Goal: Transaction & Acquisition: Download file/media

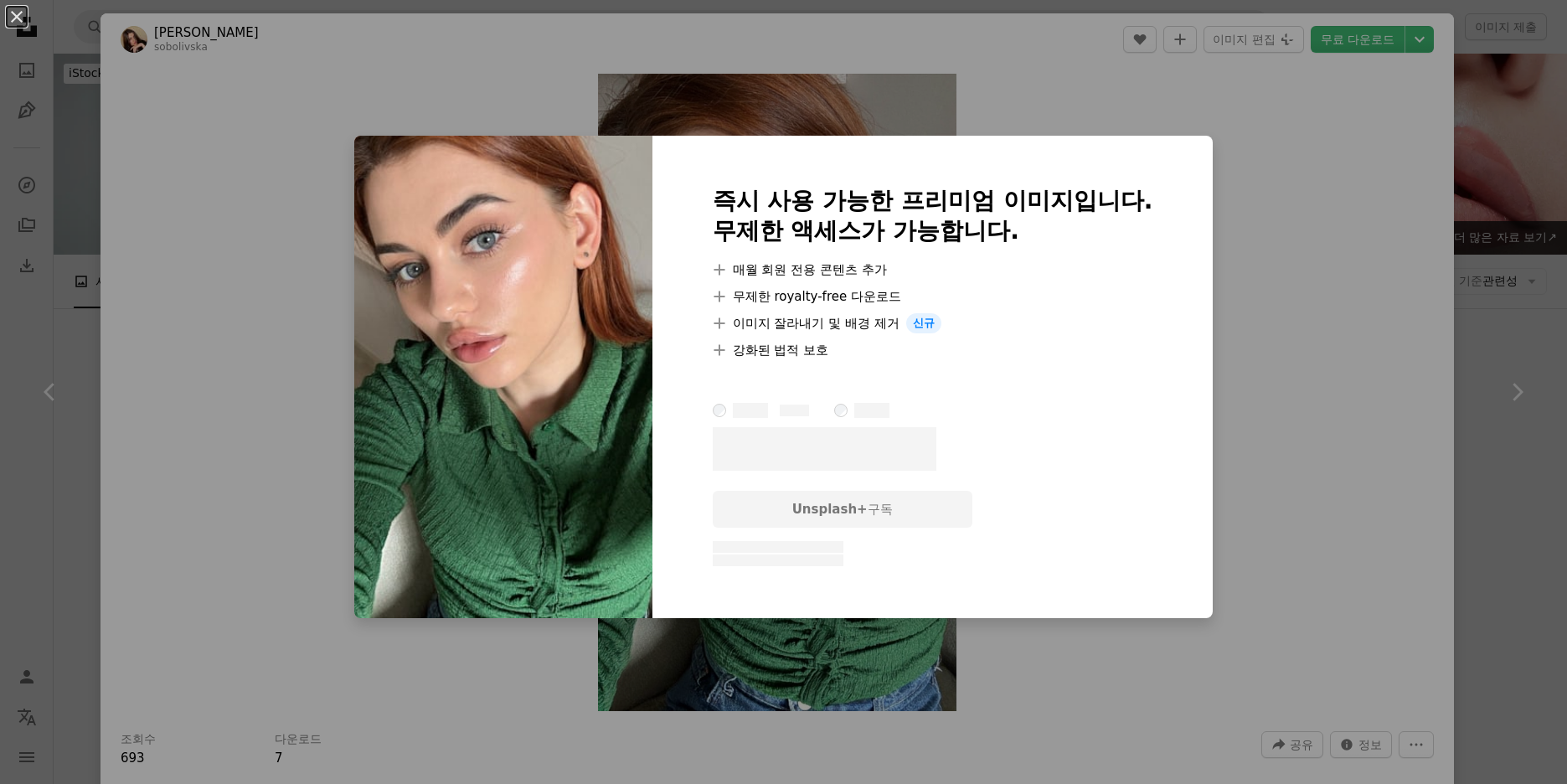
scroll to position [8791, 0]
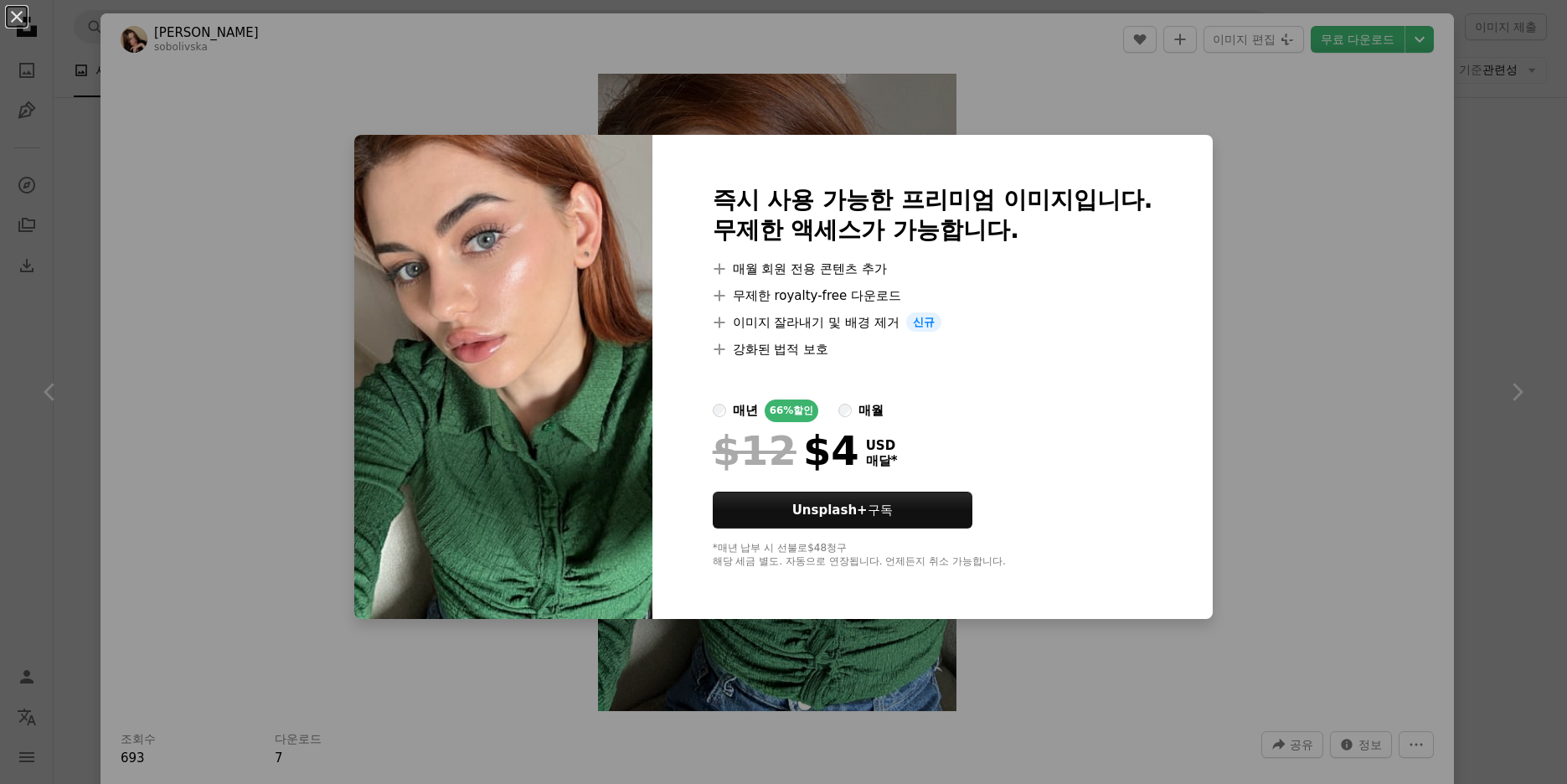
click at [1298, 231] on div "An X shape 즉시 사용 가능한 프리미엄 이미지입니다. 무제한 액세스가 가능합니다. A plus sign 매월 회원 전용 콘텐츠 추가 A…" at bounding box center [784, 392] width 1567 height 784
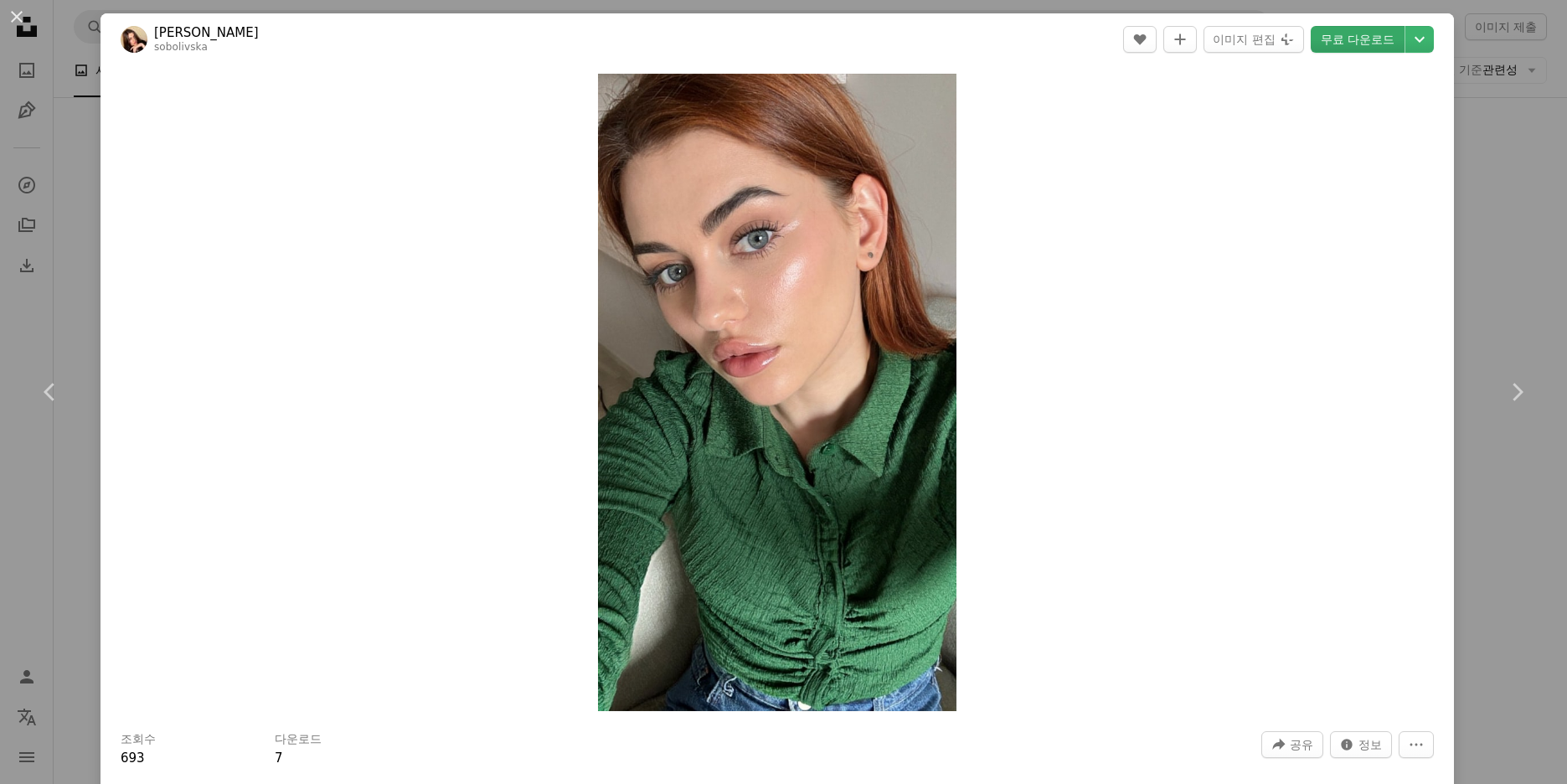
click at [1356, 40] on link "무료 다운로드" at bounding box center [1357, 39] width 94 height 27
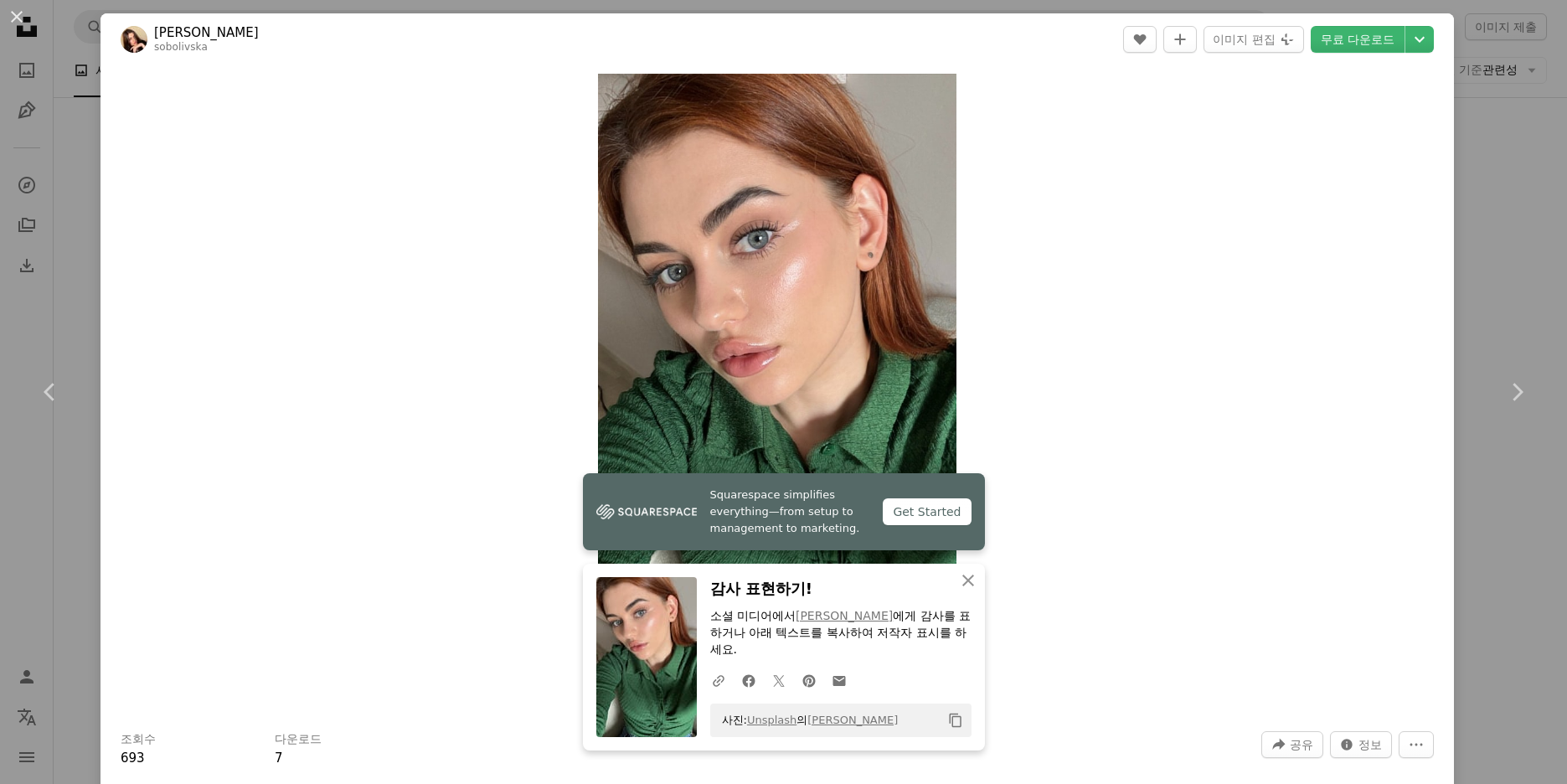
drag, startPoint x: 901, startPoint y: 723, endPoint x: 709, endPoint y: 742, distance: 192.9
click at [709, 742] on div "An X shape 닫기 감사 표현하기! 소셜 미디어에서 [PERSON_NAME] 에게 감사를 표하거나 아래 텍스트를 복사하여 저작자 표시를 …" at bounding box center [784, 657] width 402 height 187
copy span "사진: Unsplash 의 [PERSON_NAME]"
click at [1355, 40] on link "무료 다운로드" at bounding box center [1357, 39] width 94 height 27
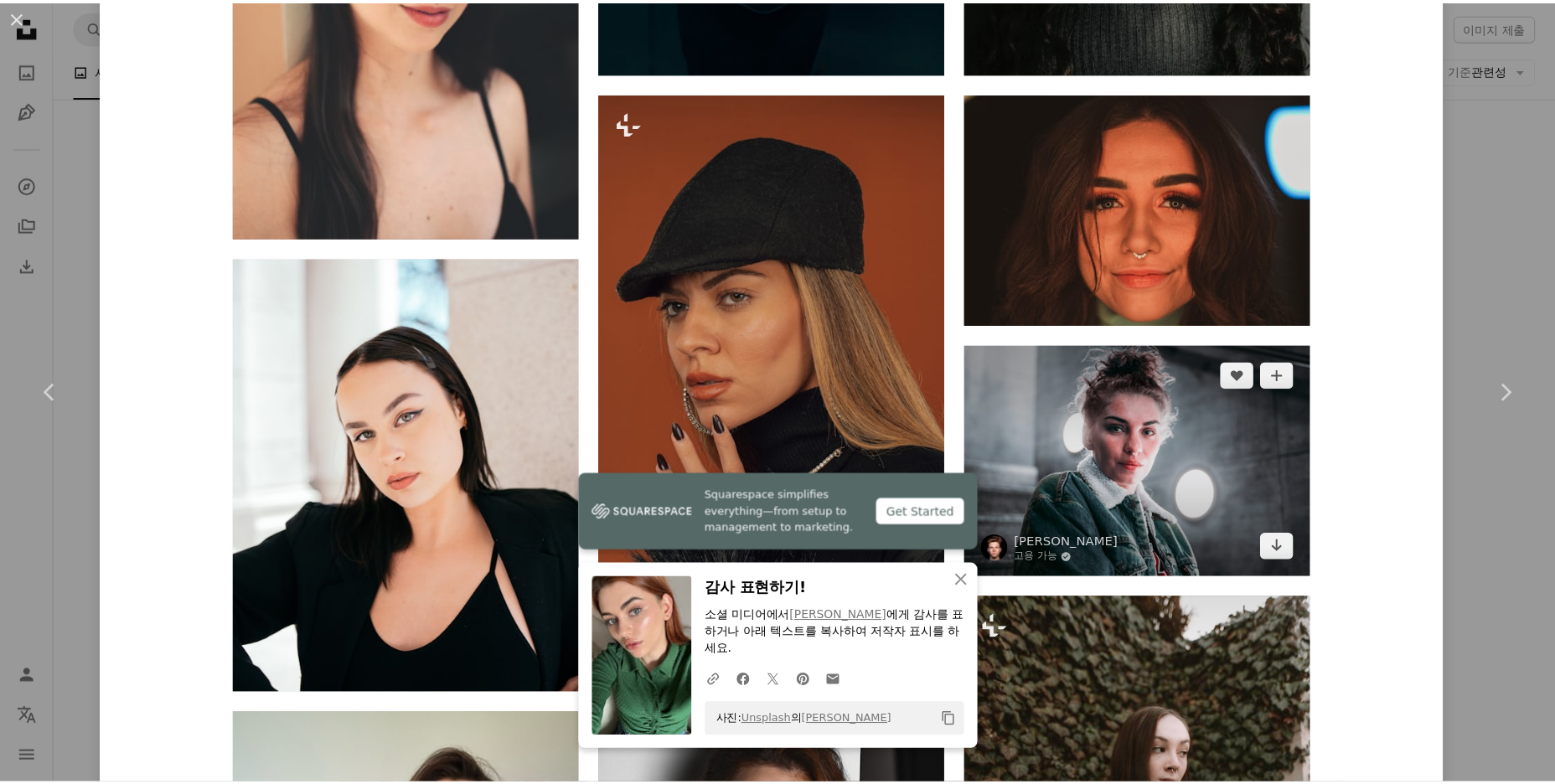
scroll to position [2596, 0]
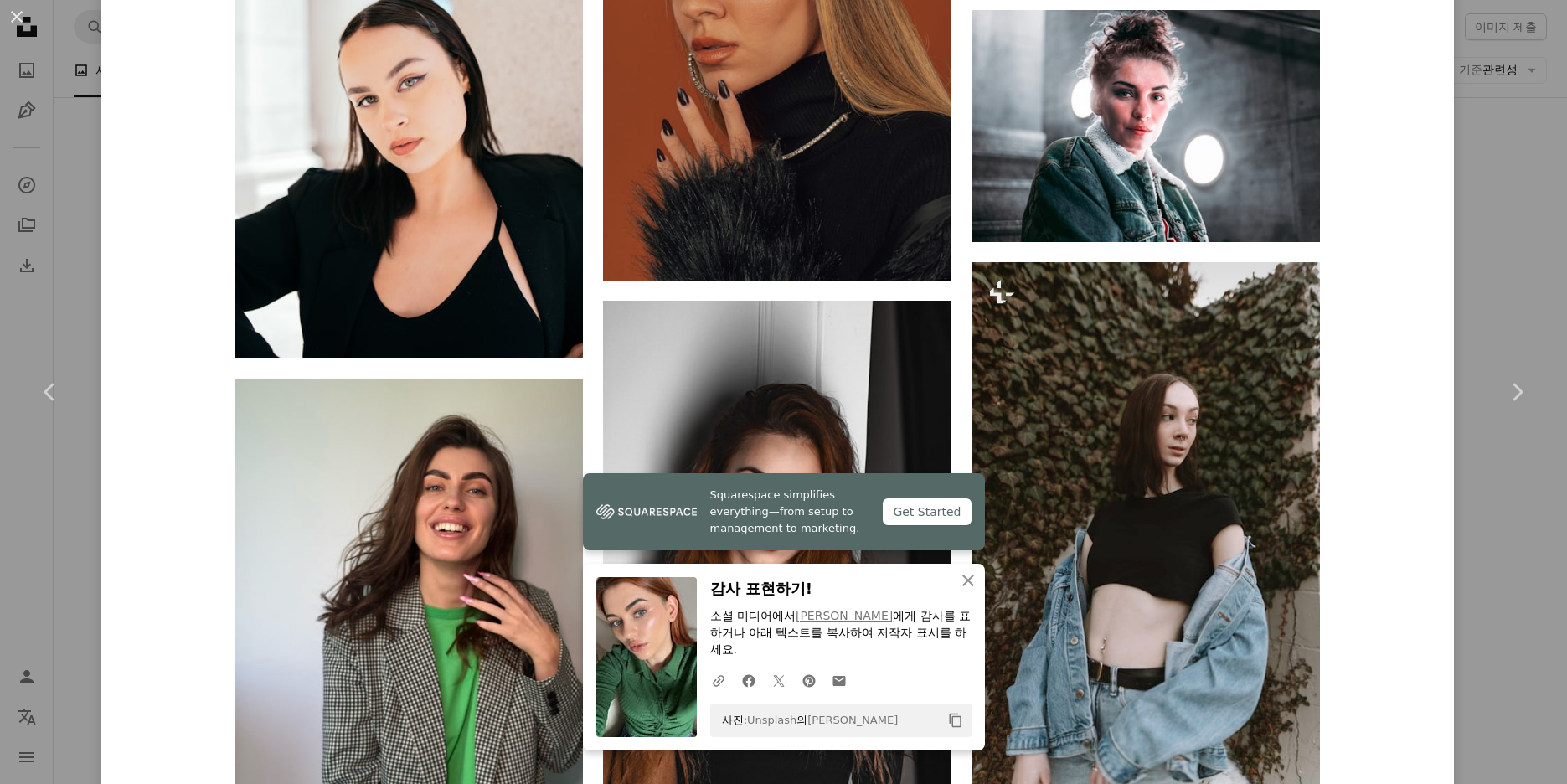
click at [1477, 526] on div "An X shape Chevron left Chevron right [PERSON_NAME] sobolivska A heart A plus s…" at bounding box center [784, 392] width 1567 height 784
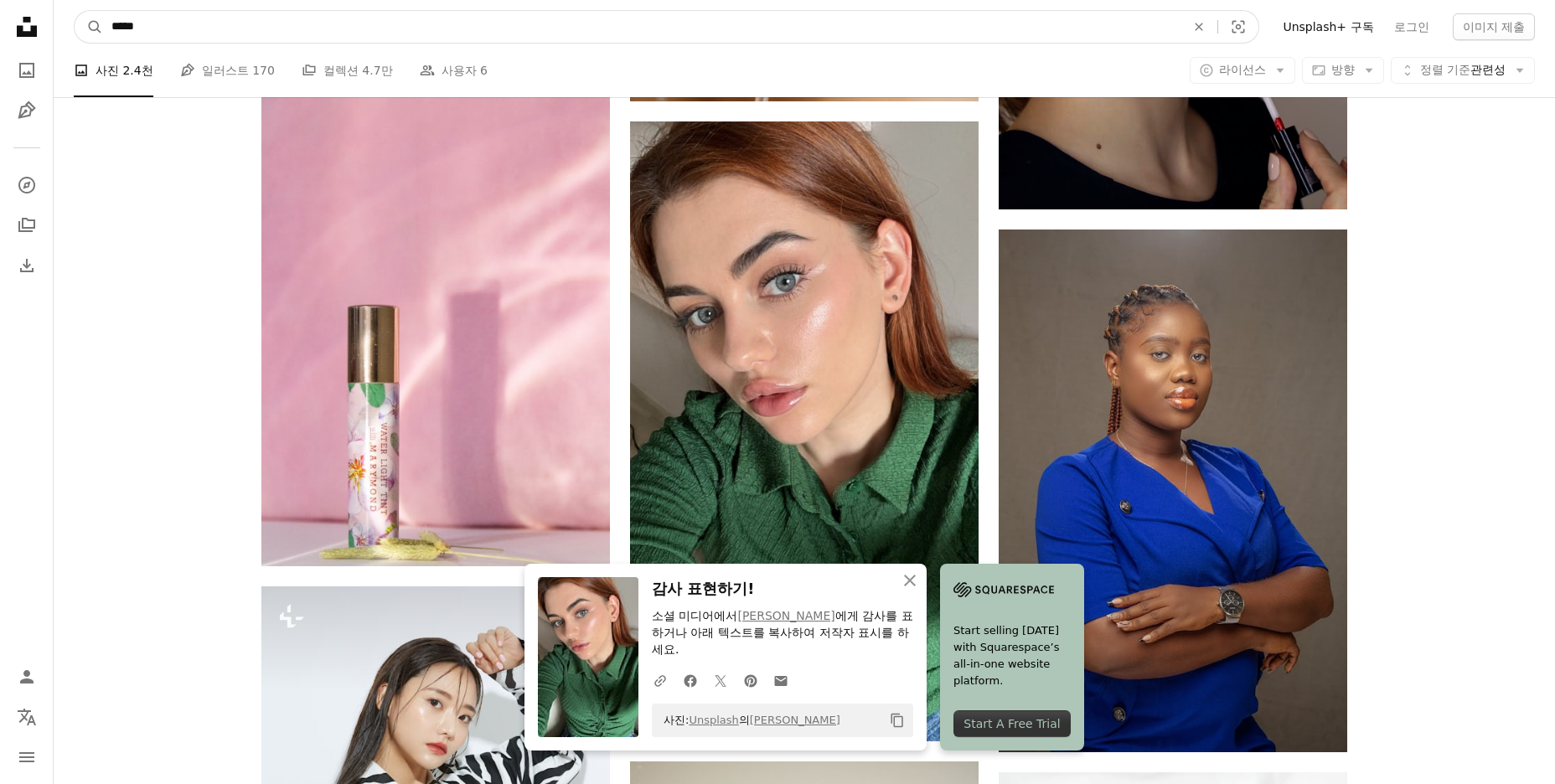
click at [209, 20] on input "*****" at bounding box center [641, 27] width 1077 height 32
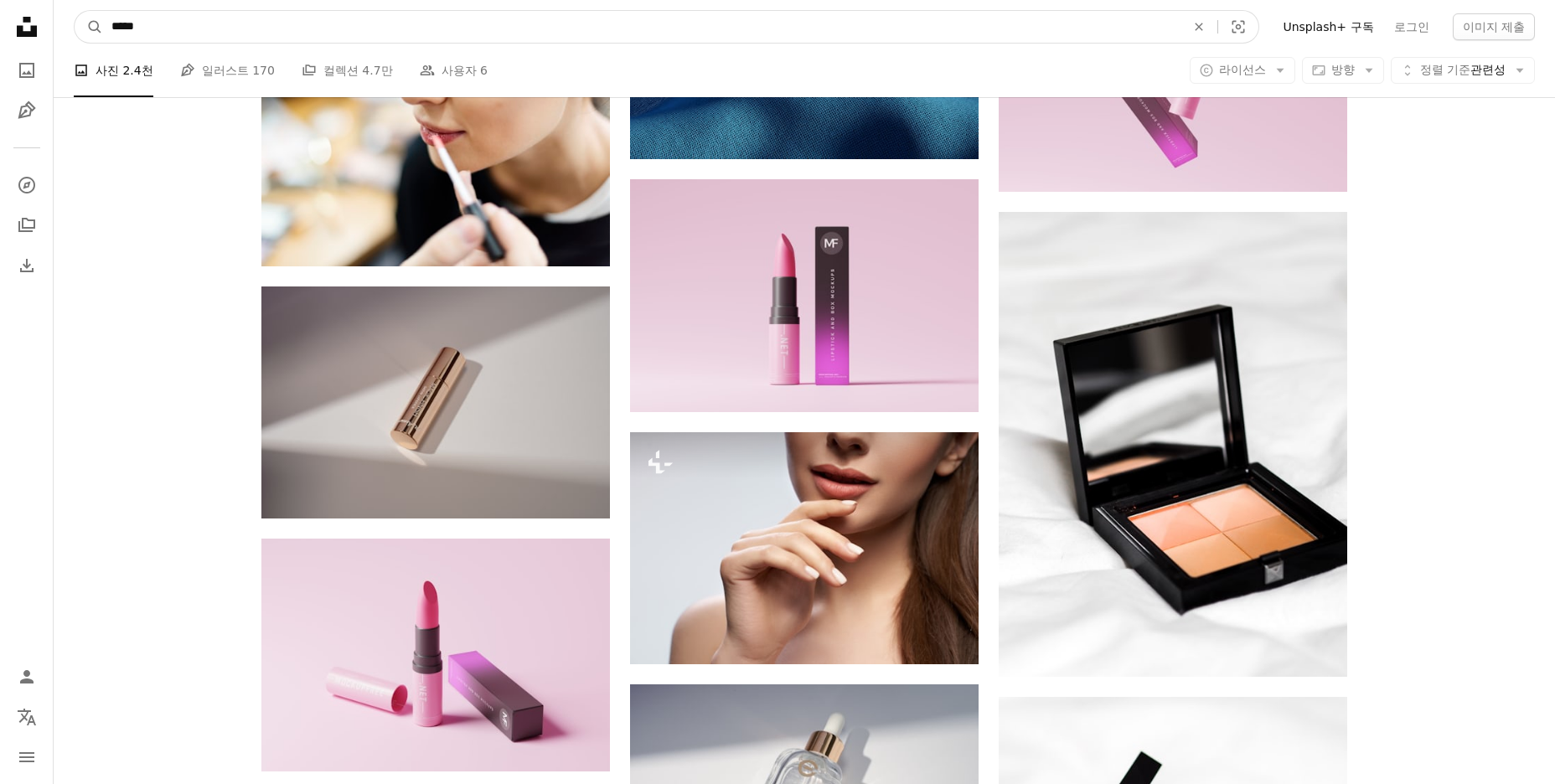
scroll to position [12307, 0]
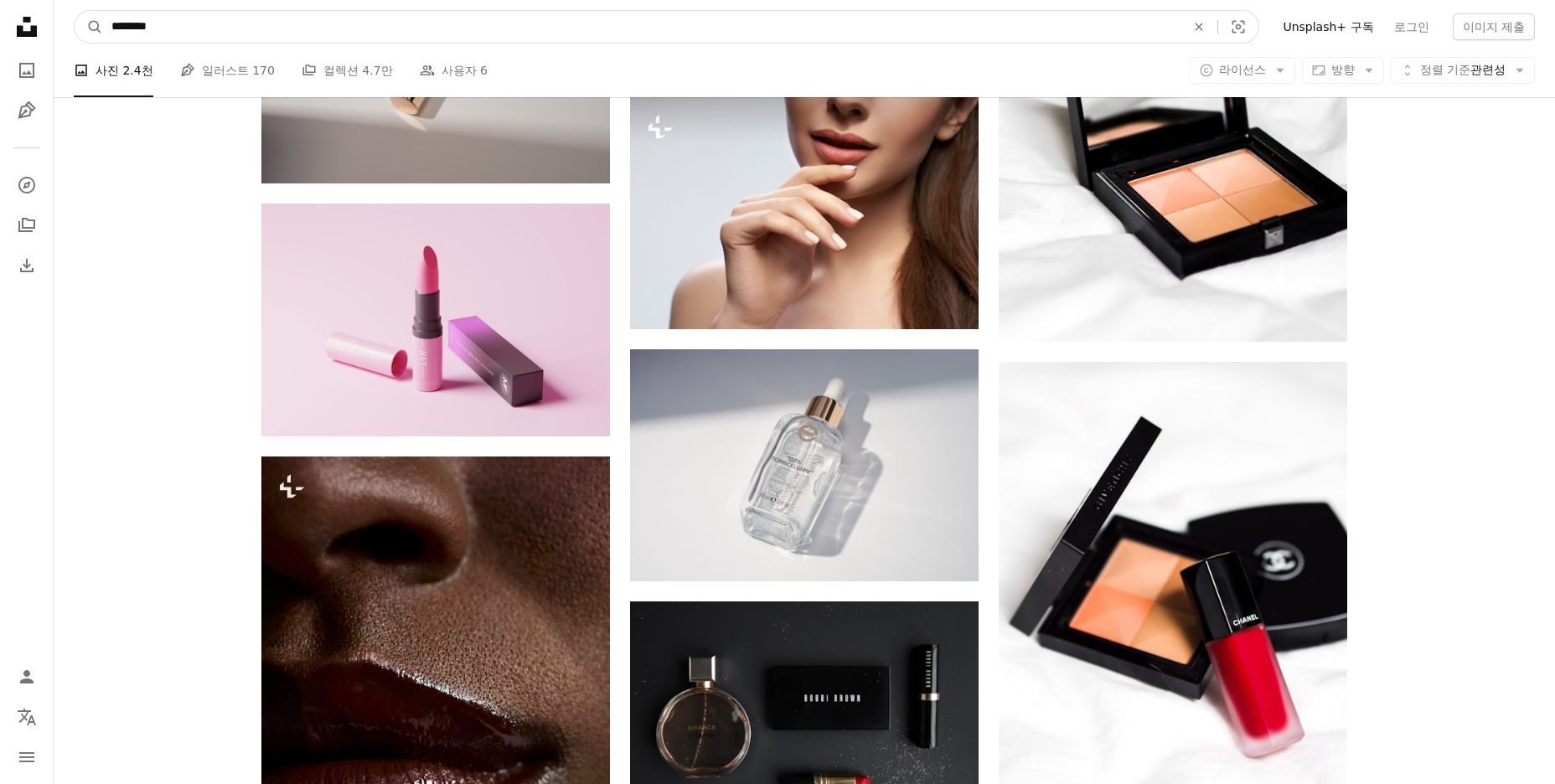
type input "********"
click button "A magnifying glass" at bounding box center [89, 27] width 28 height 32
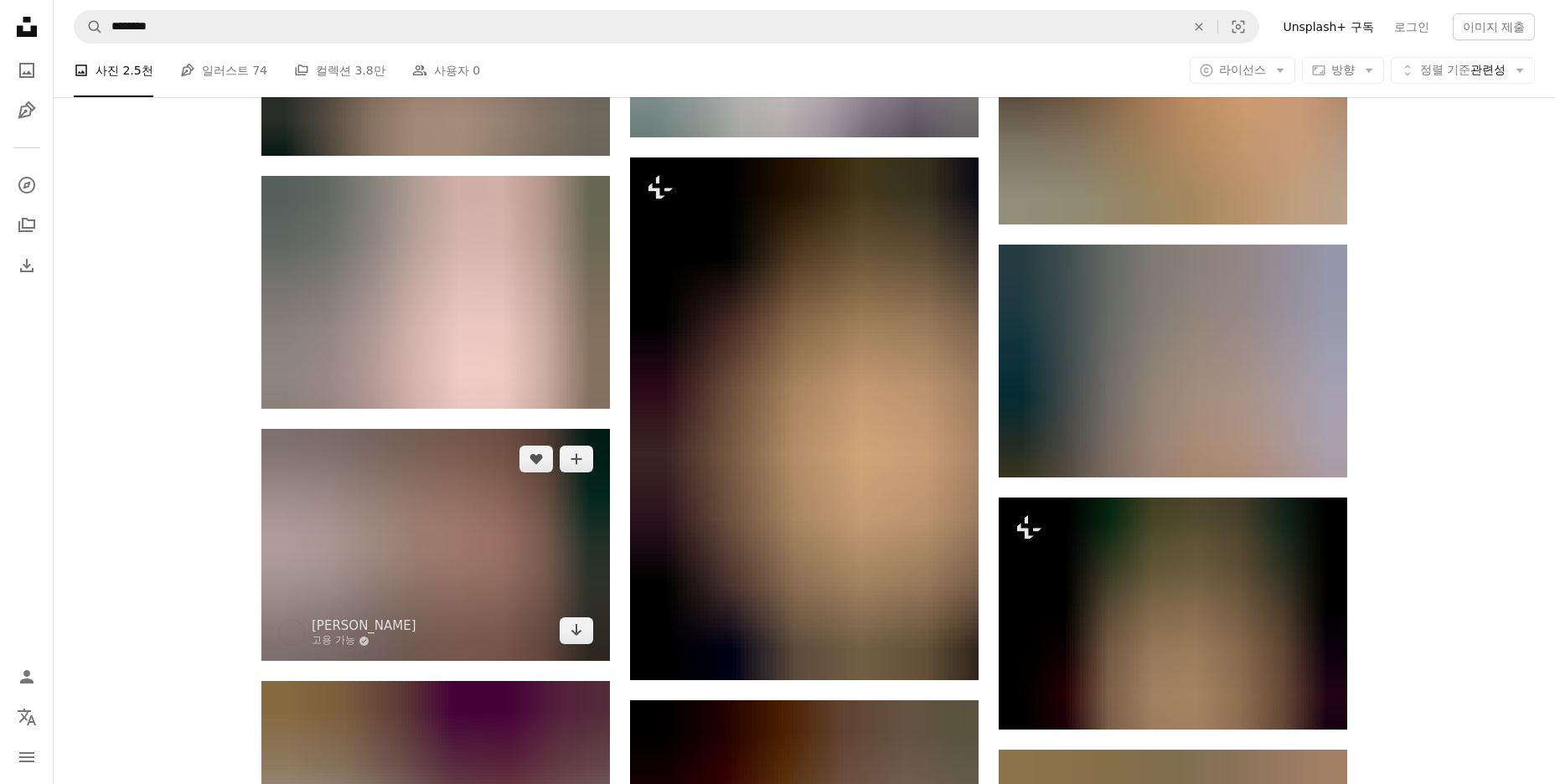
scroll to position [4772, 0]
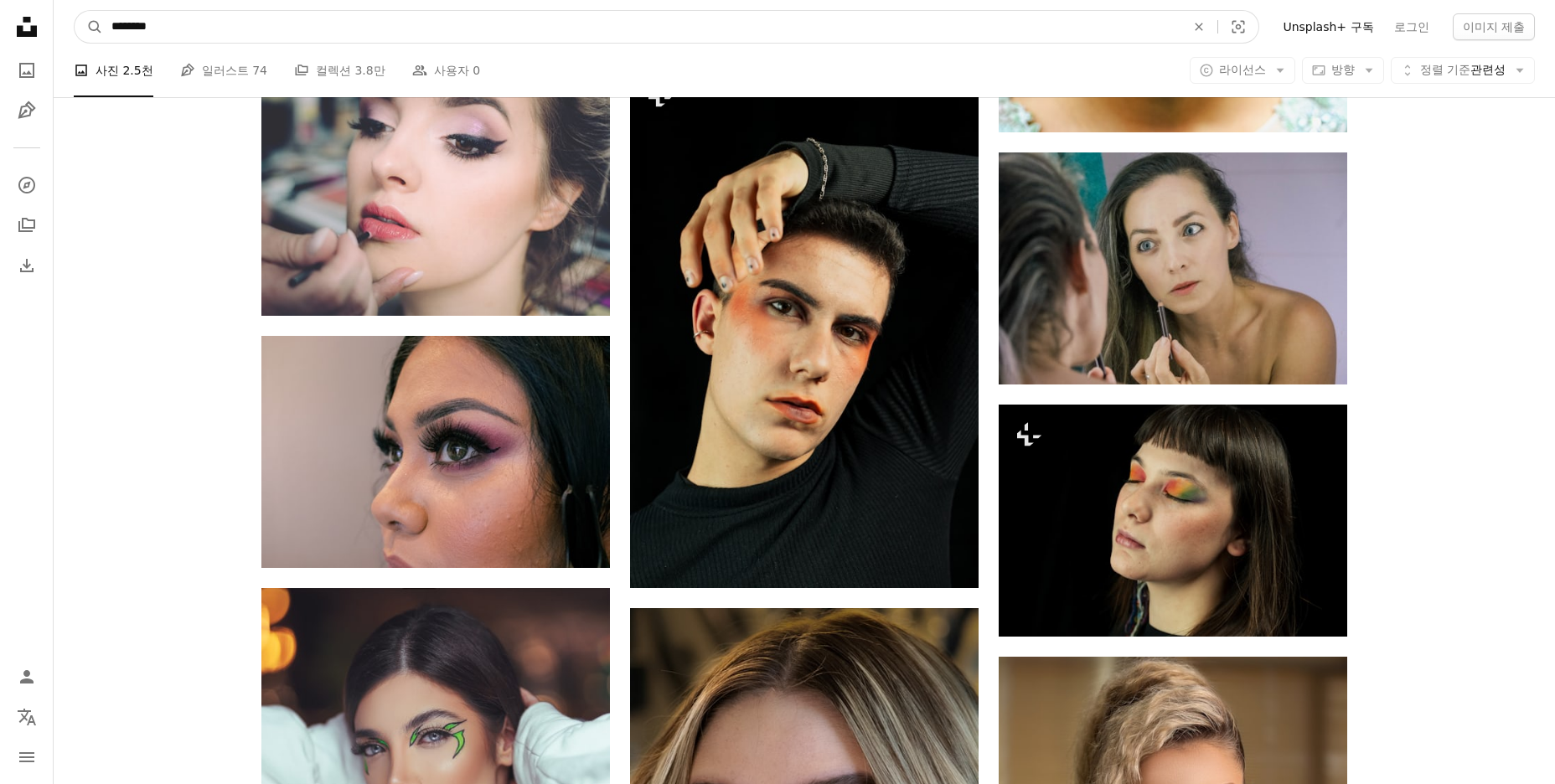
drag, startPoint x: 263, startPoint y: 34, endPoint x: 32, endPoint y: 47, distance: 231.4
type input "********"
click button "A magnifying glass" at bounding box center [89, 27] width 28 height 32
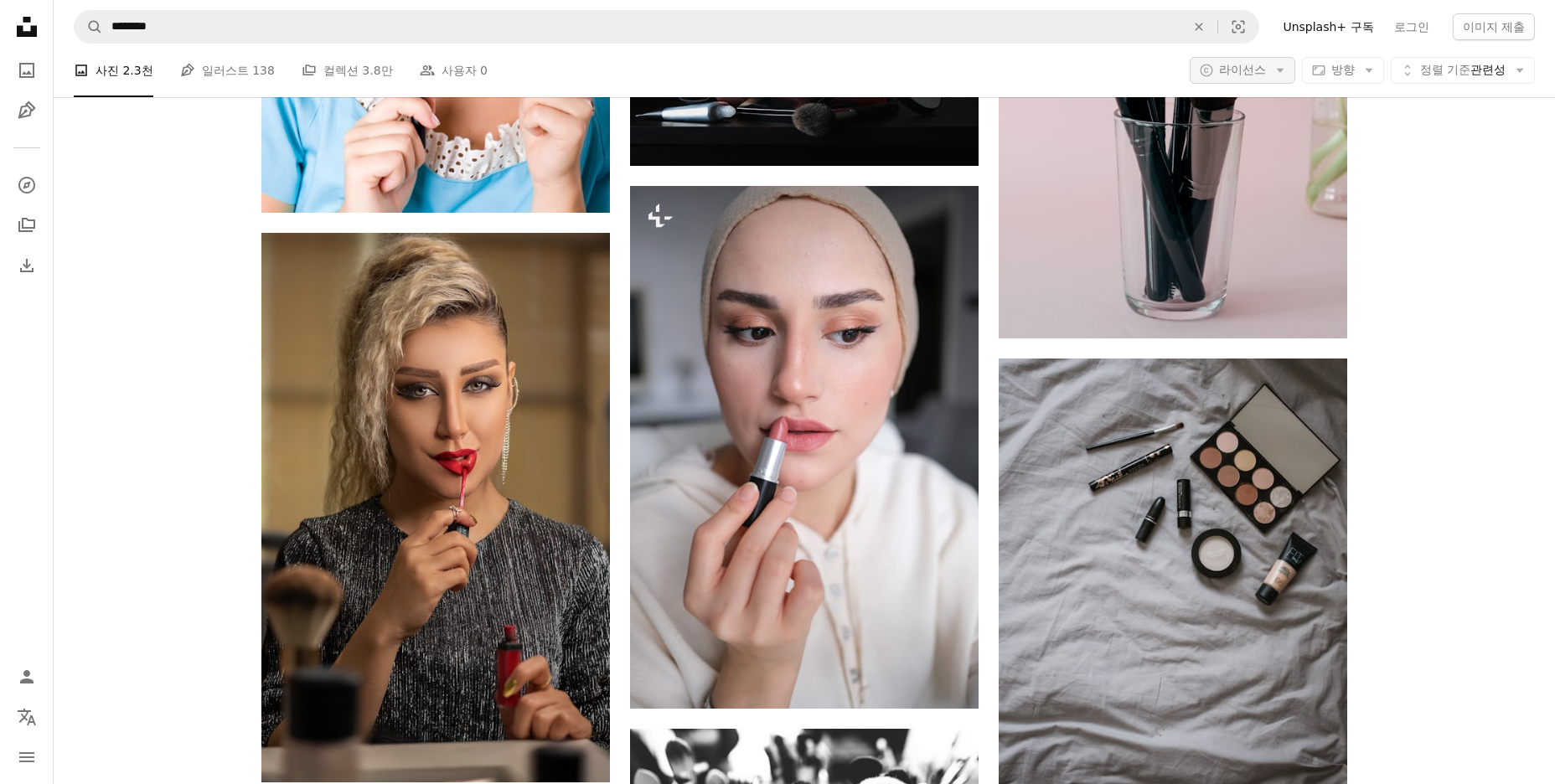
scroll to position [12140, 0]
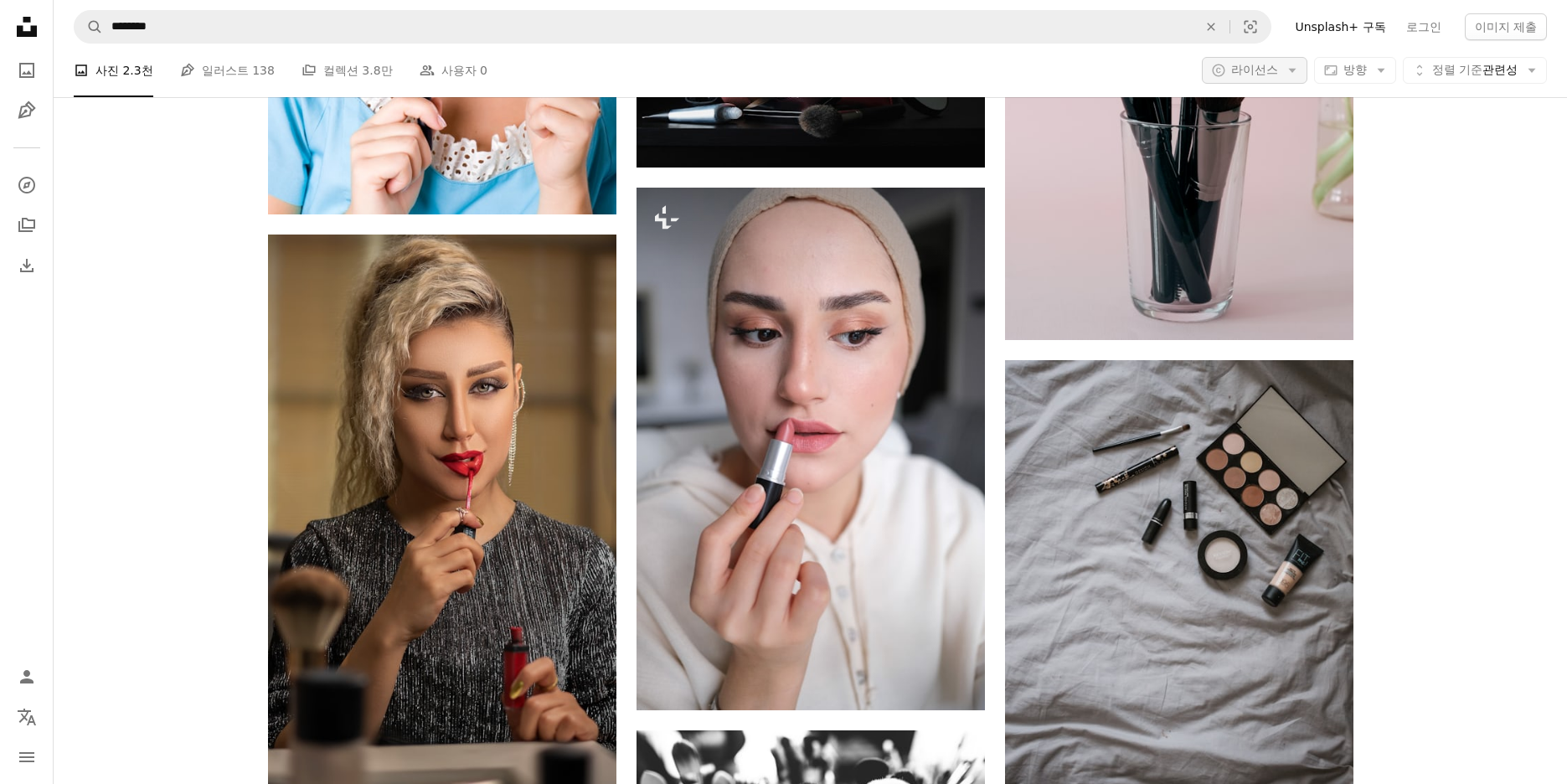
click at [1254, 75] on span "라이선스" at bounding box center [1254, 70] width 46 height 14
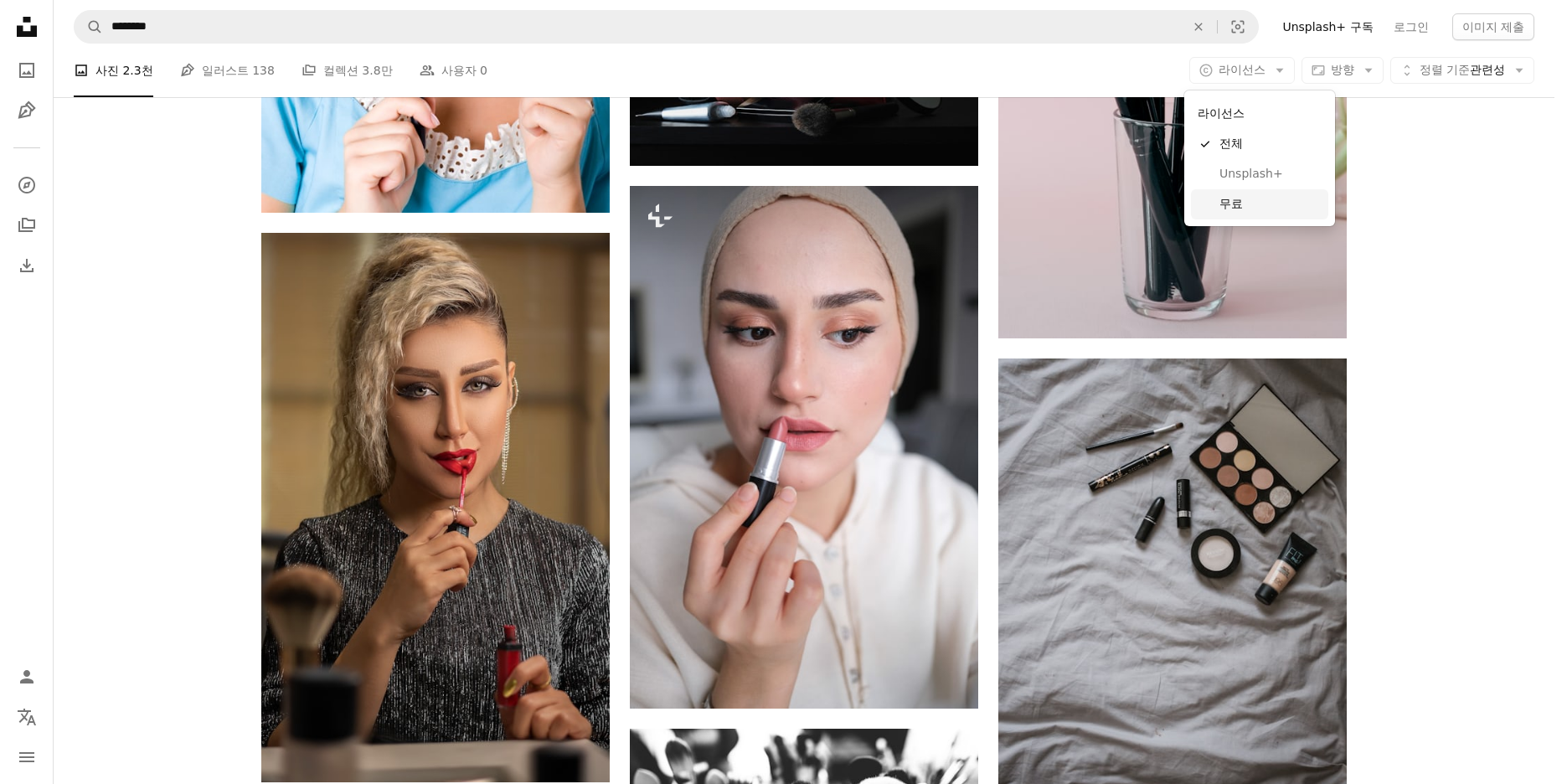
click at [1253, 206] on span "무료" at bounding box center [1270, 204] width 102 height 16
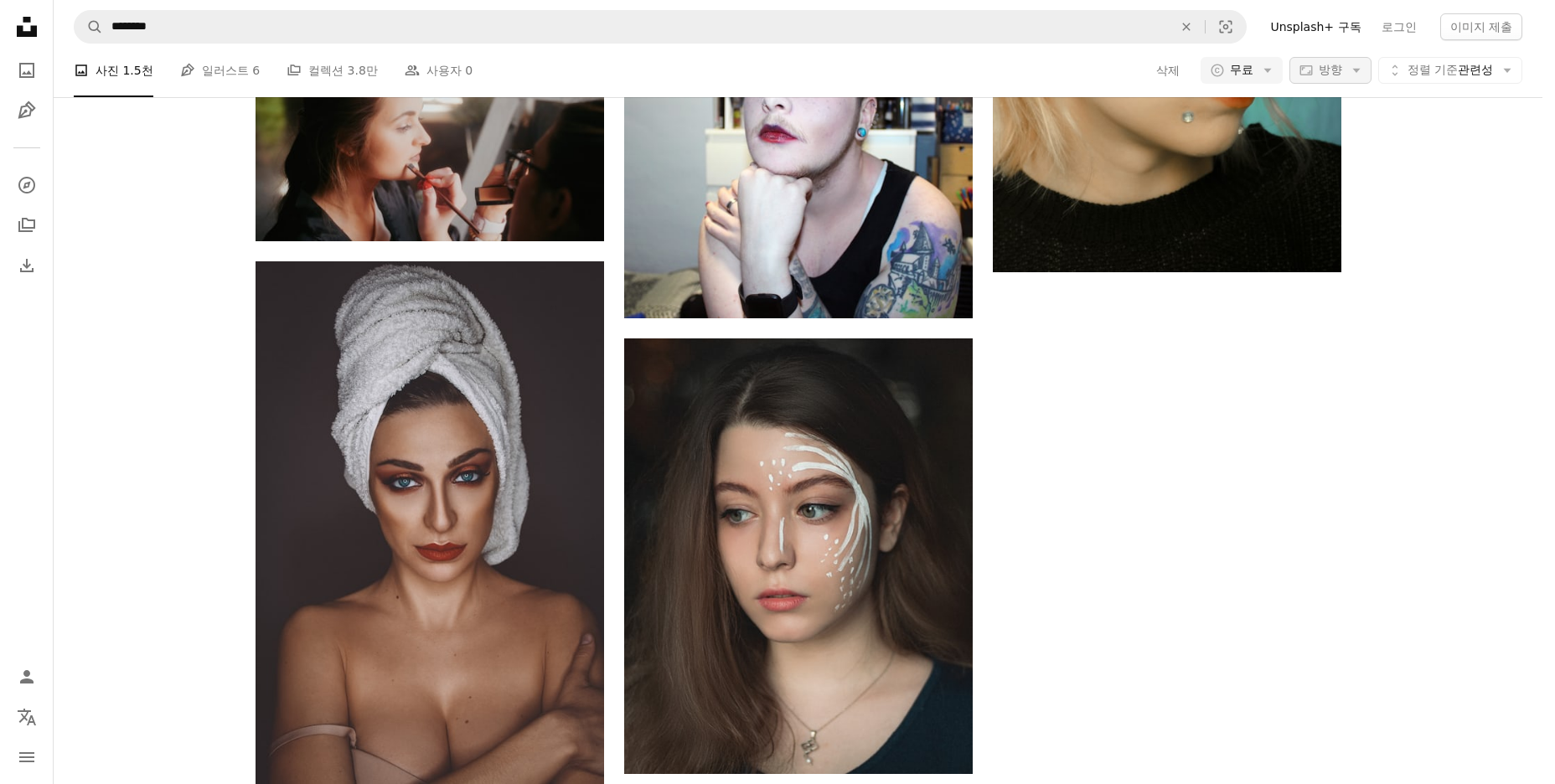
scroll to position [1004, 0]
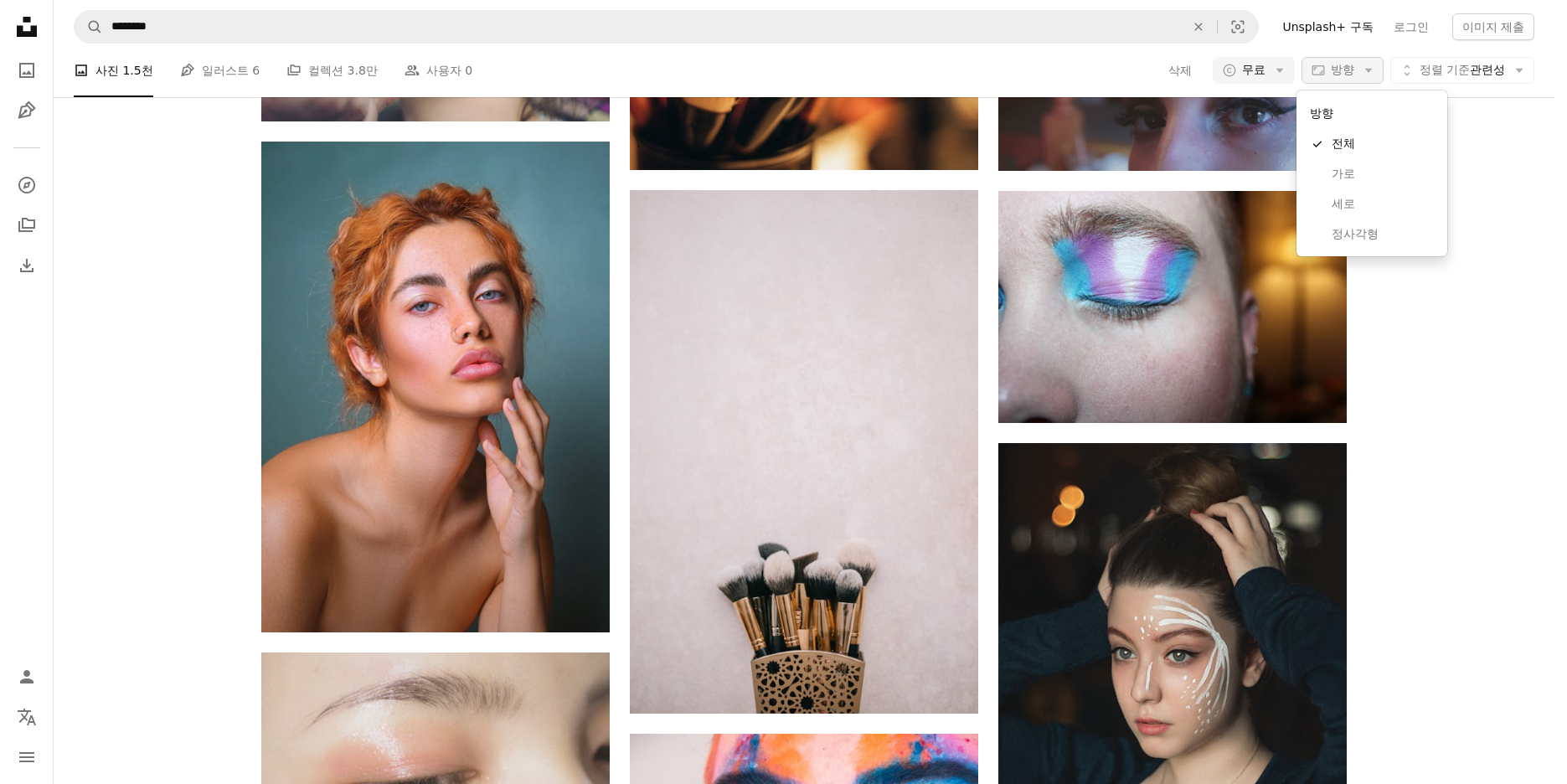
click at [1365, 67] on icon "Arrow down" at bounding box center [1369, 71] width 15 height 15
click at [1381, 232] on span "정사각형" at bounding box center [1383, 234] width 102 height 16
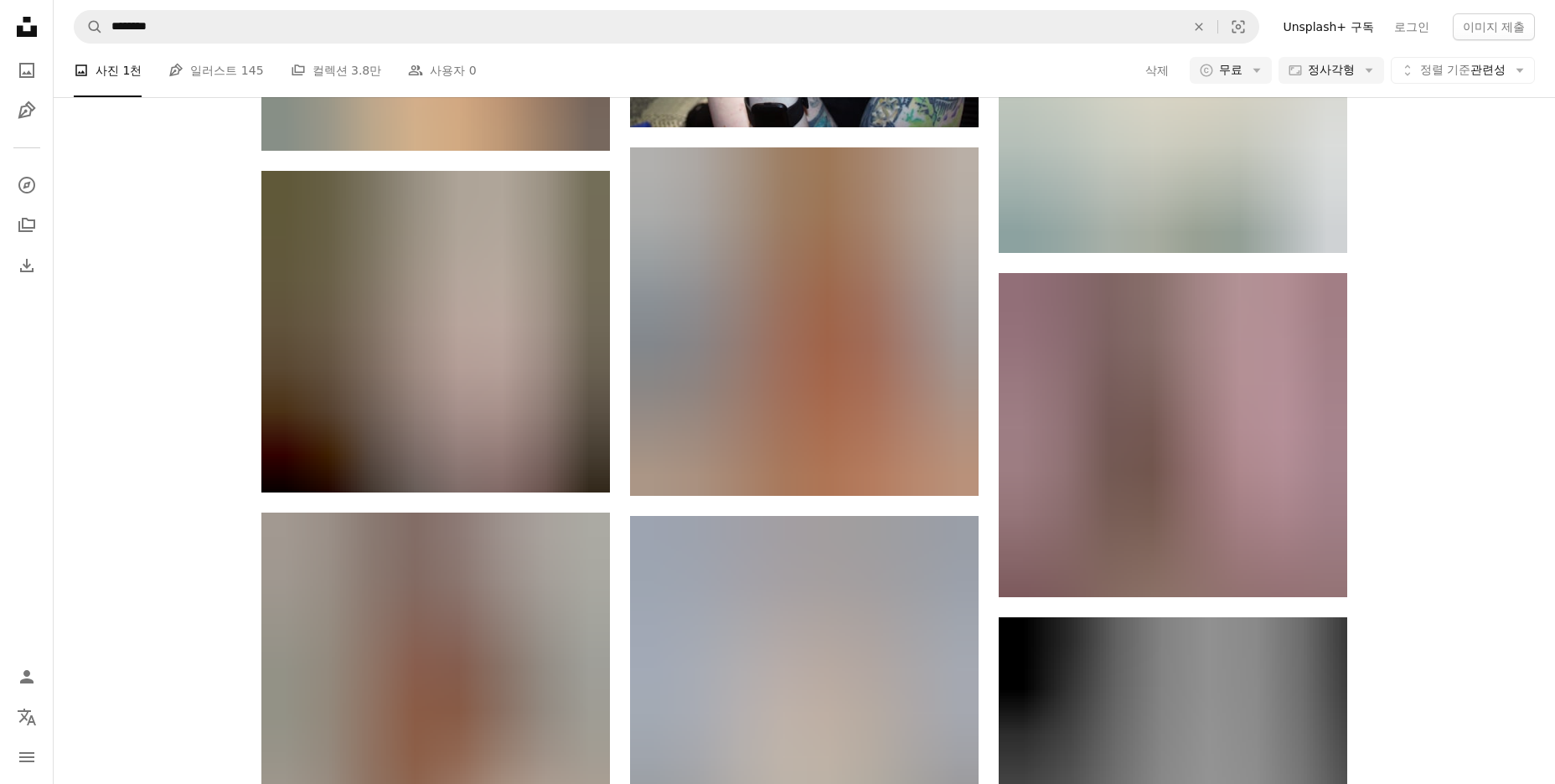
scroll to position [12223, 0]
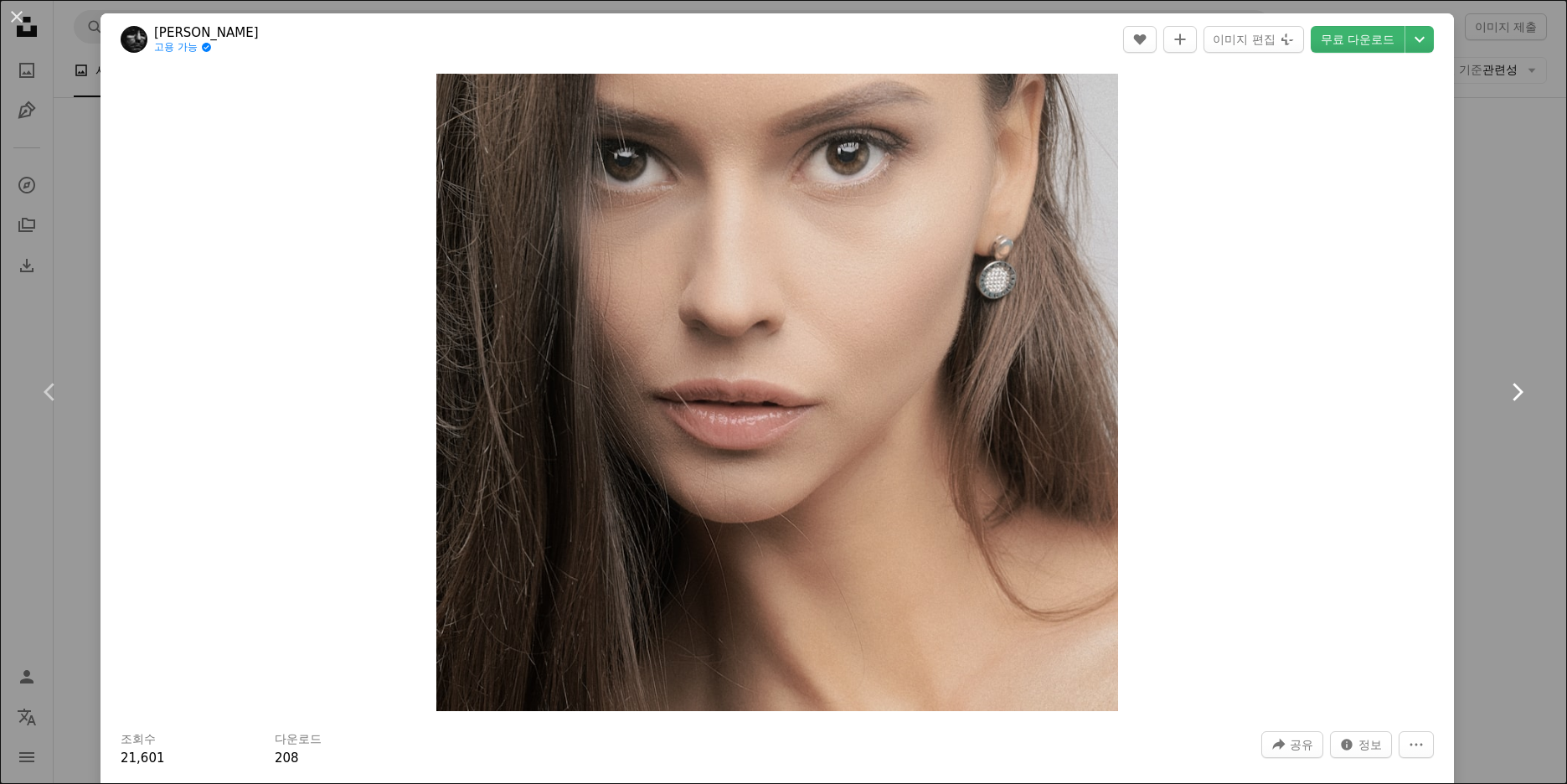
click at [1496, 341] on link "Chevron right" at bounding box center [1516, 392] width 101 height 161
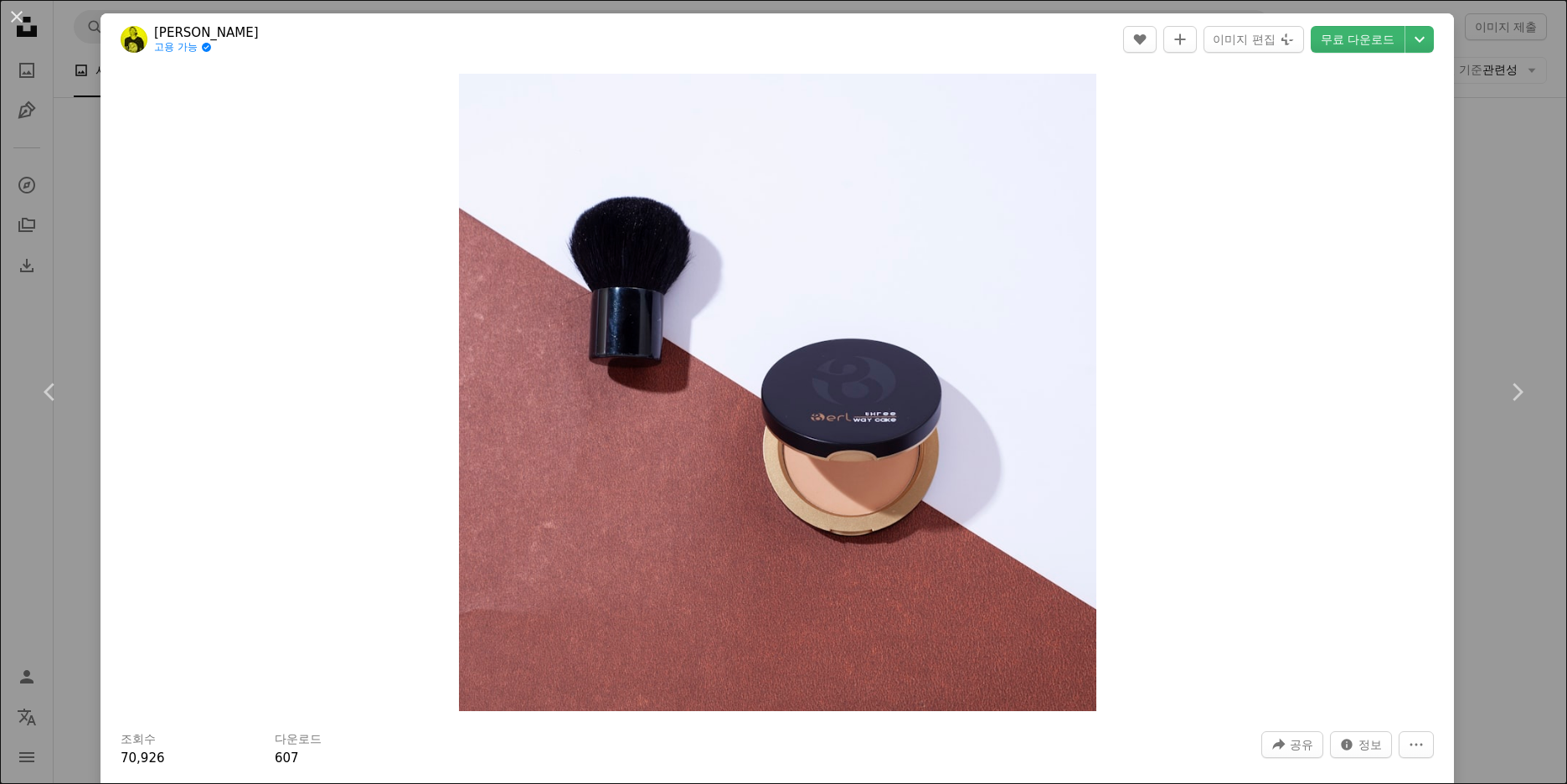
click at [1480, 207] on div "An X shape Chevron left Chevron right Dulkimso [PERSON_NAME] 고용 가능 A checkmark …" at bounding box center [784, 392] width 1567 height 784
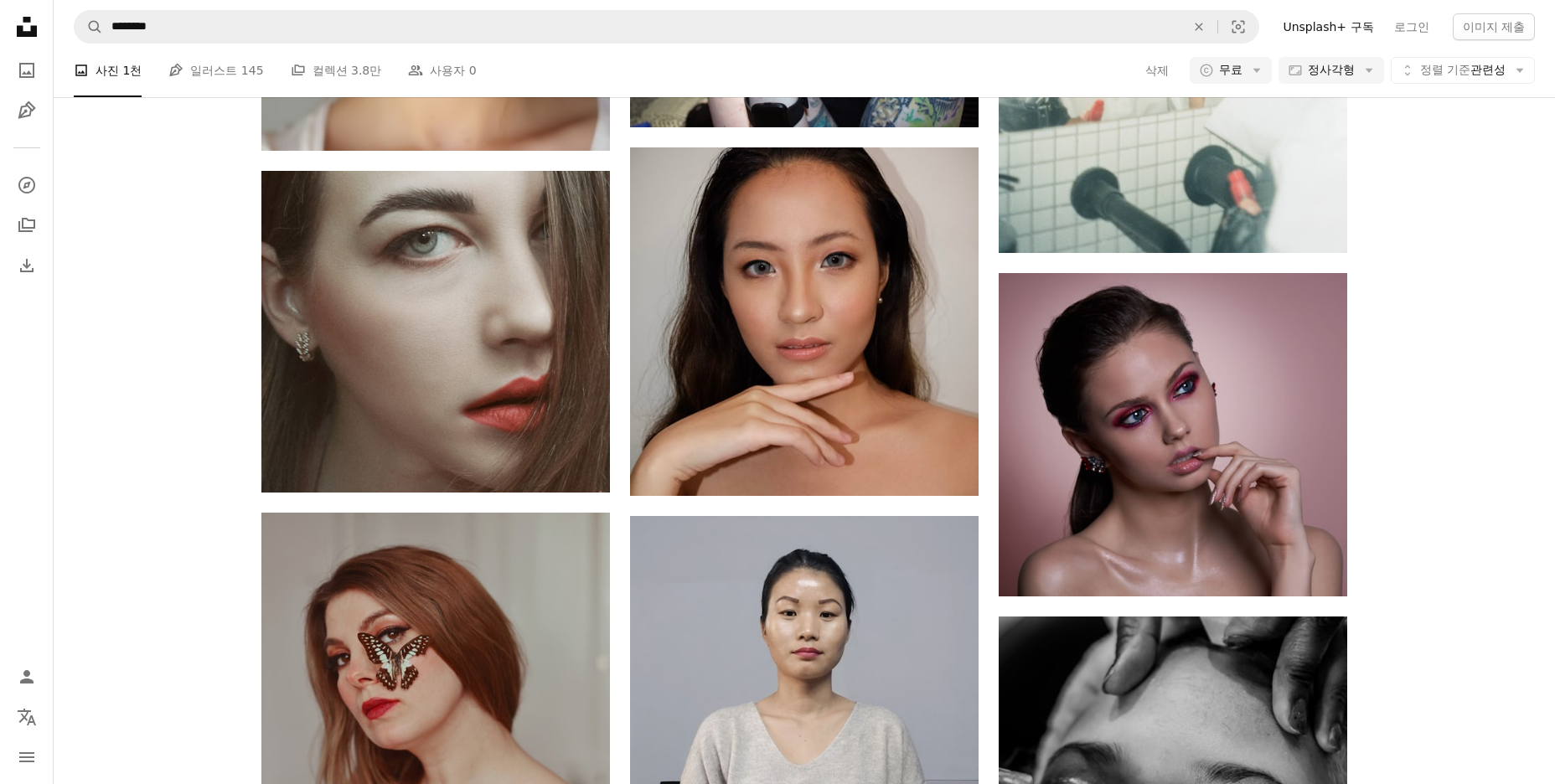
scroll to position [38345, 0]
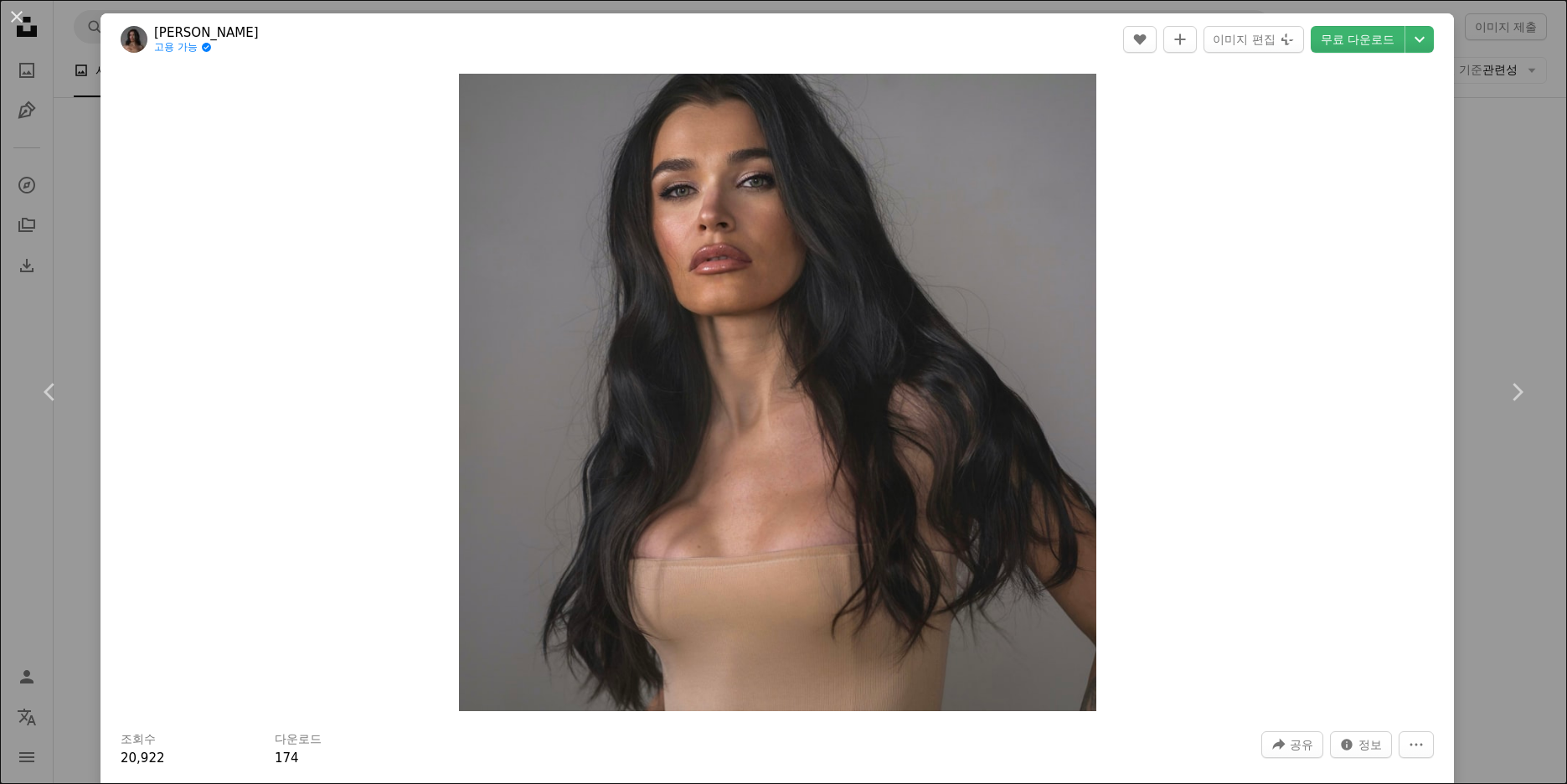
click at [1496, 511] on div "An X shape Chevron left Chevron right Ilona Purdes 고용 가능 A checkmark inside of …" at bounding box center [784, 392] width 1567 height 784
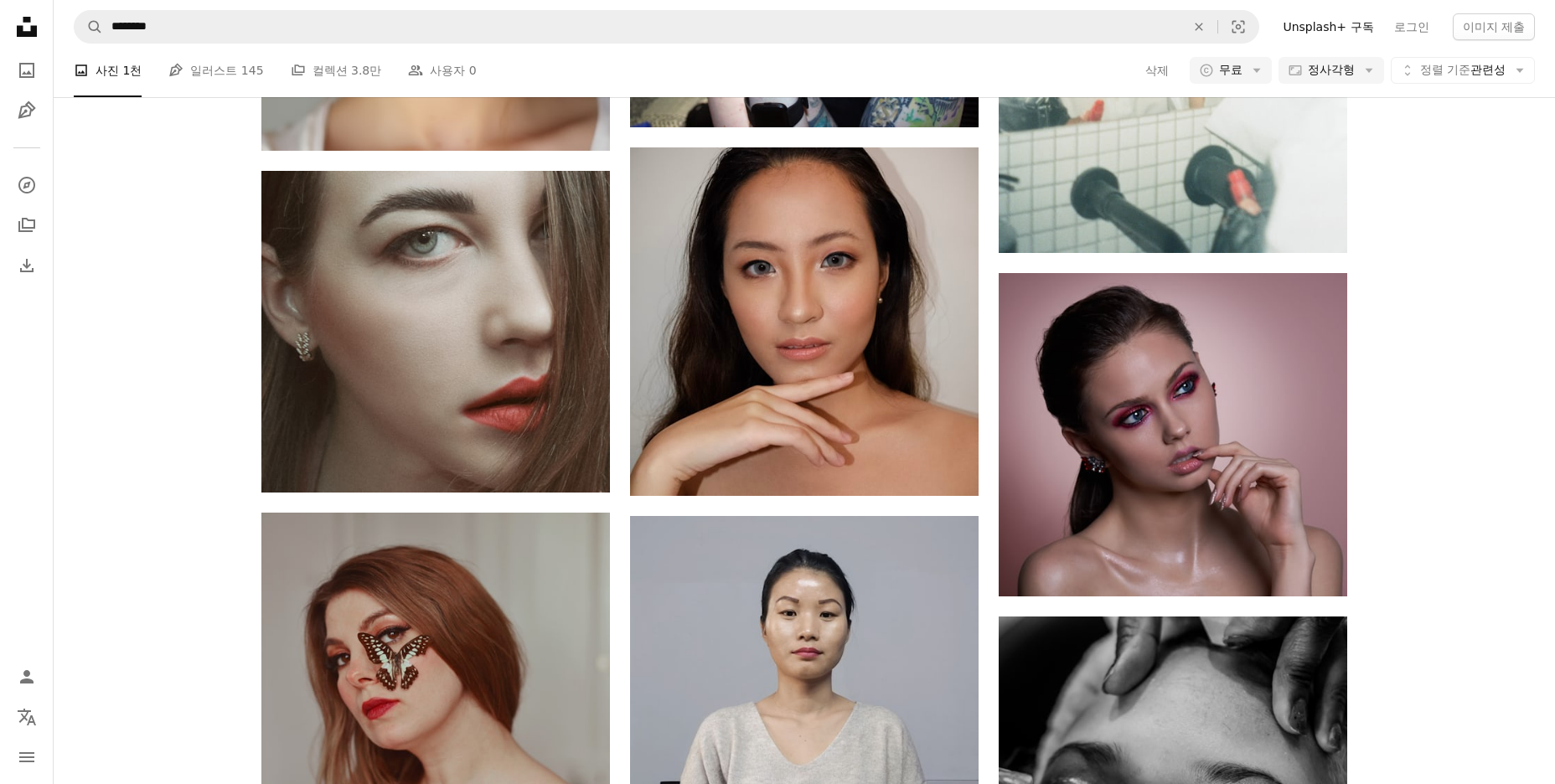
scroll to position [41275, 0]
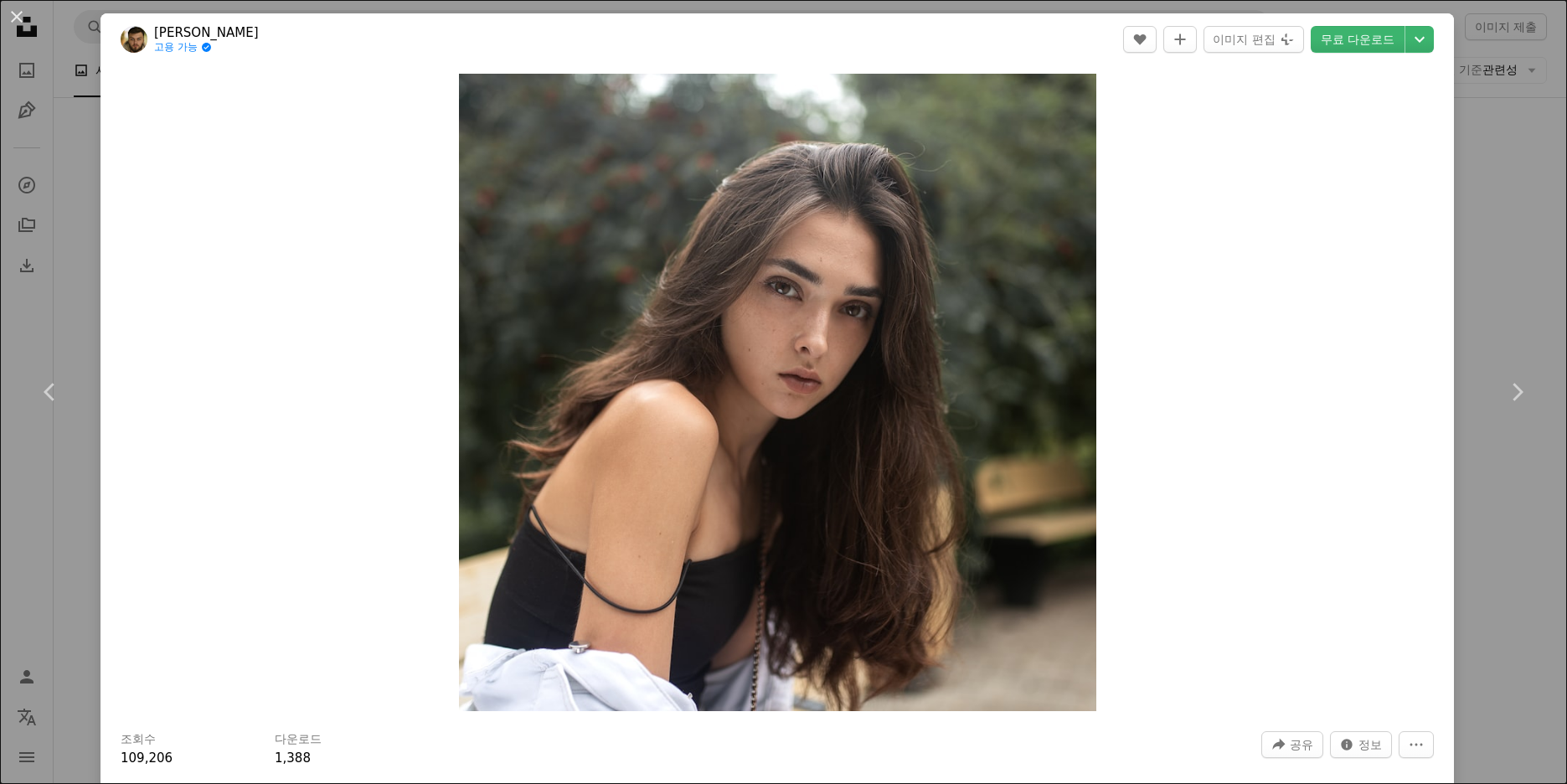
click at [1499, 505] on div "An X shape Chevron left Chevron right [PERSON_NAME] 고용 가능 A checkmark inside of…" at bounding box center [784, 392] width 1567 height 784
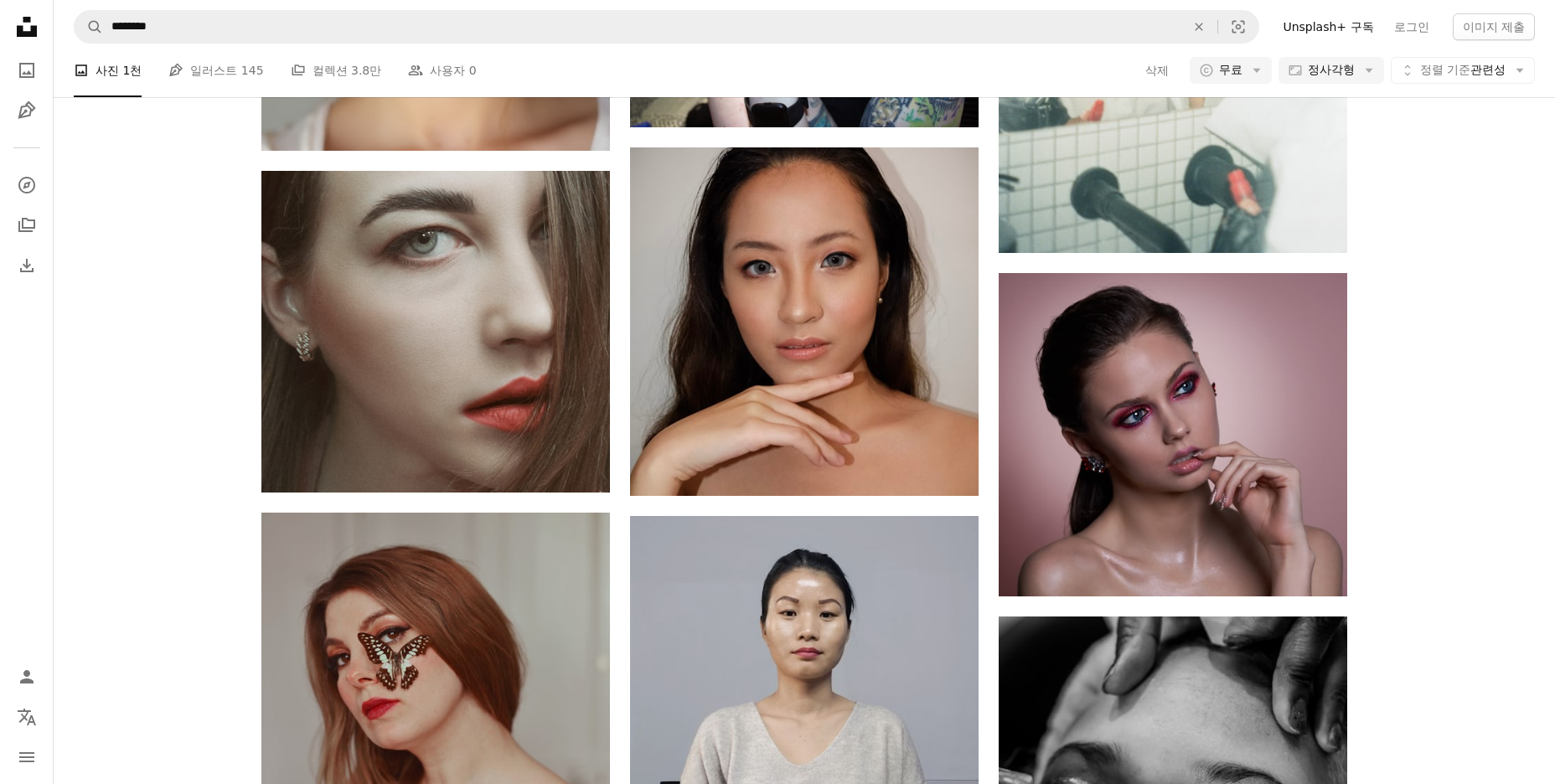
scroll to position [62121, 0]
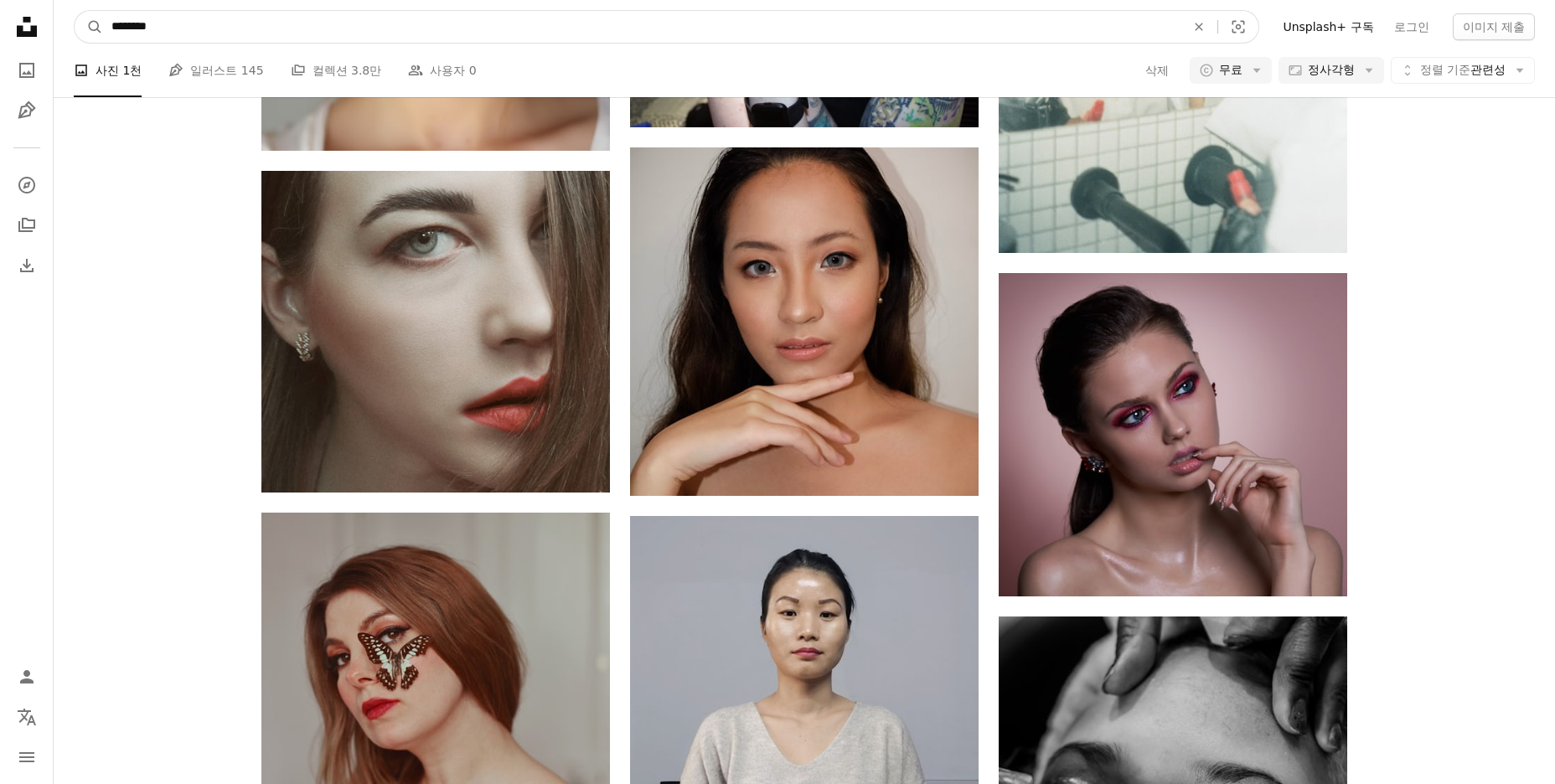
click at [131, 31] on input "********" at bounding box center [641, 27] width 1077 height 32
type input "********"
click button "A magnifying glass" at bounding box center [89, 27] width 28 height 32
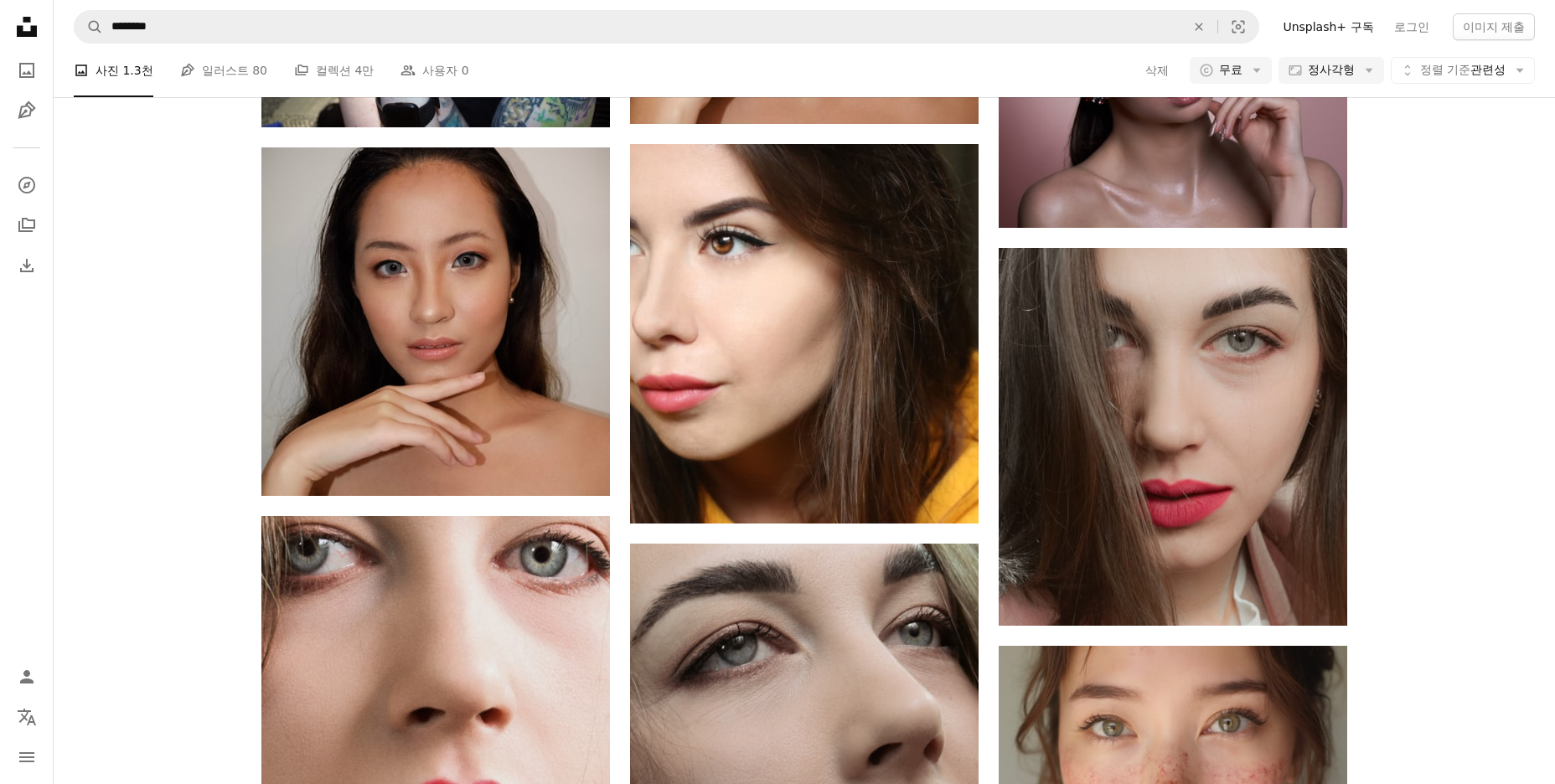
scroll to position [4521, 0]
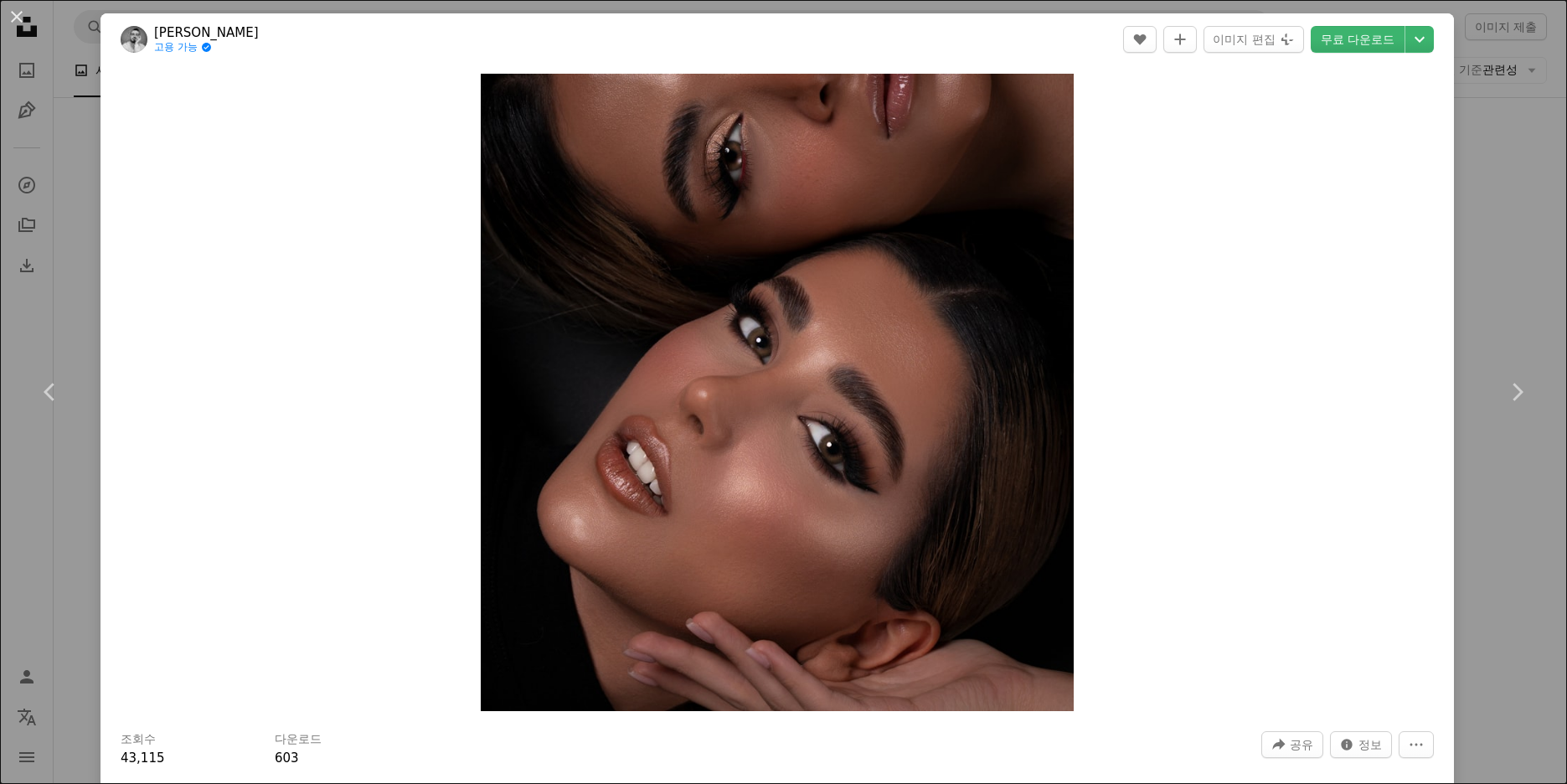
click at [1482, 488] on div "An X shape Chevron left Chevron right SHAYAN Rostami 고용 가능 A checkmark inside o…" at bounding box center [784, 392] width 1567 height 784
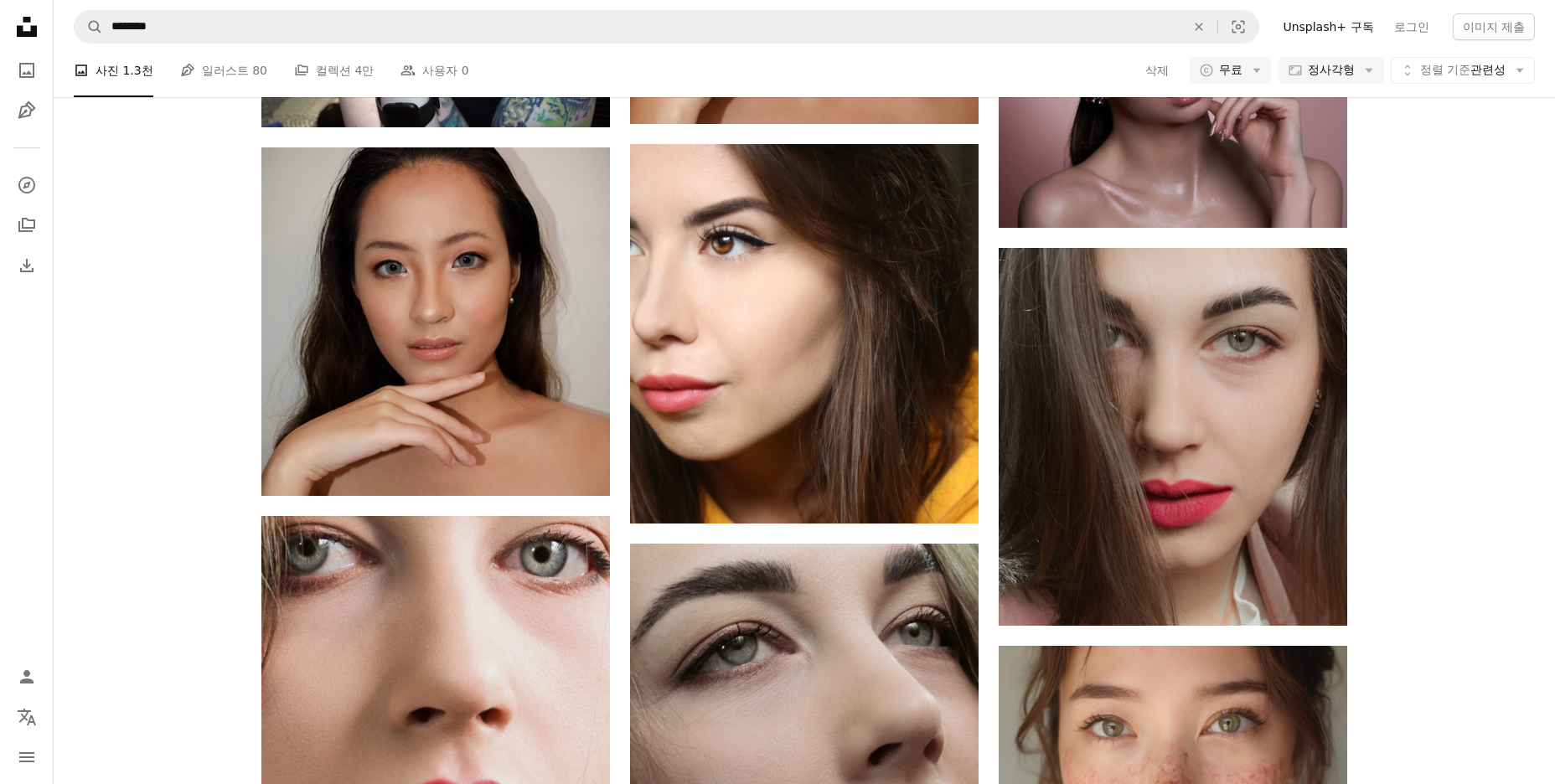
scroll to position [5358, 0]
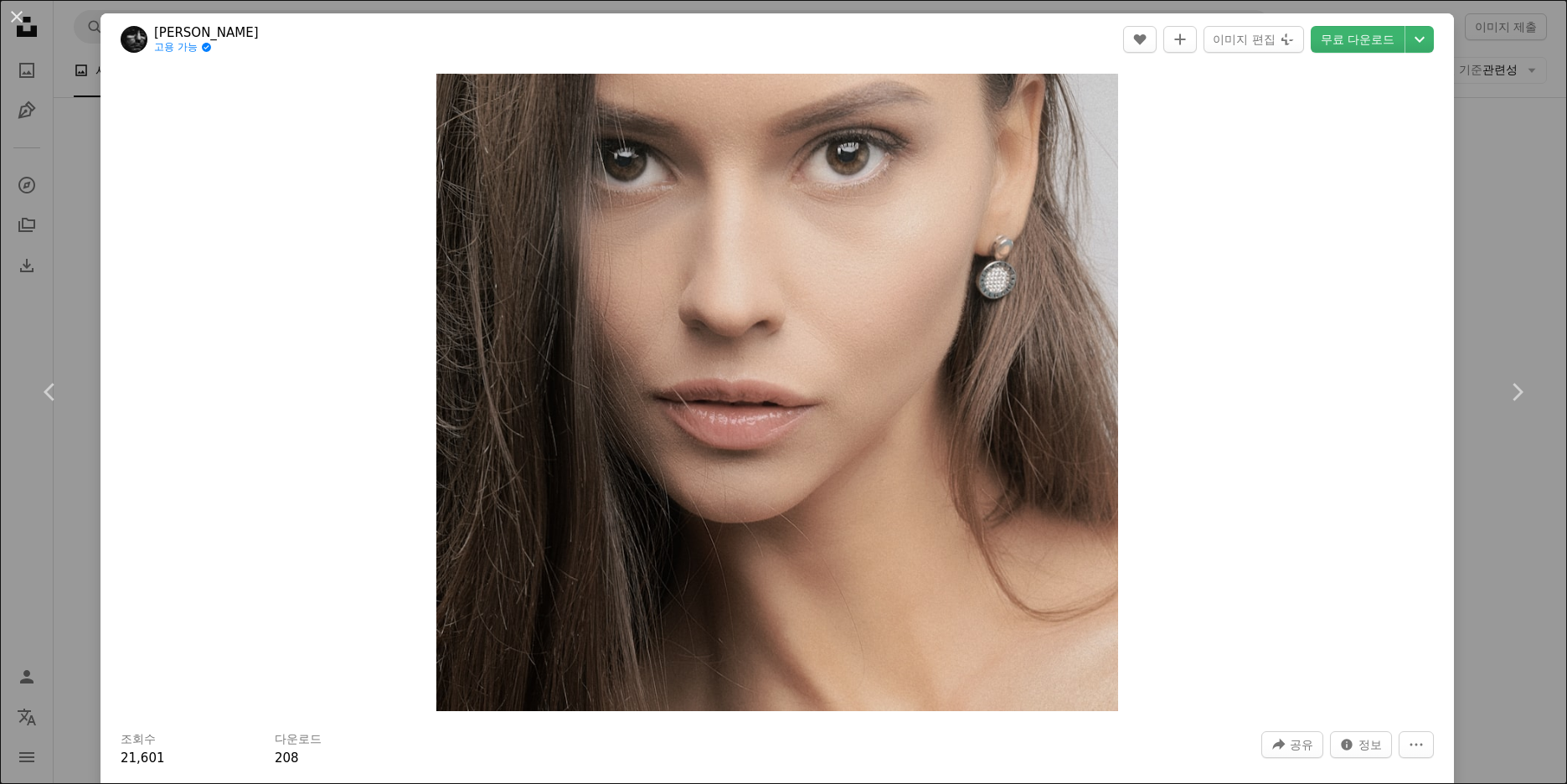
click at [1499, 566] on div "An X shape Chevron left Chevron right [PERSON_NAME] 고용 가능 A checkmark inside of…" at bounding box center [784, 392] width 1567 height 784
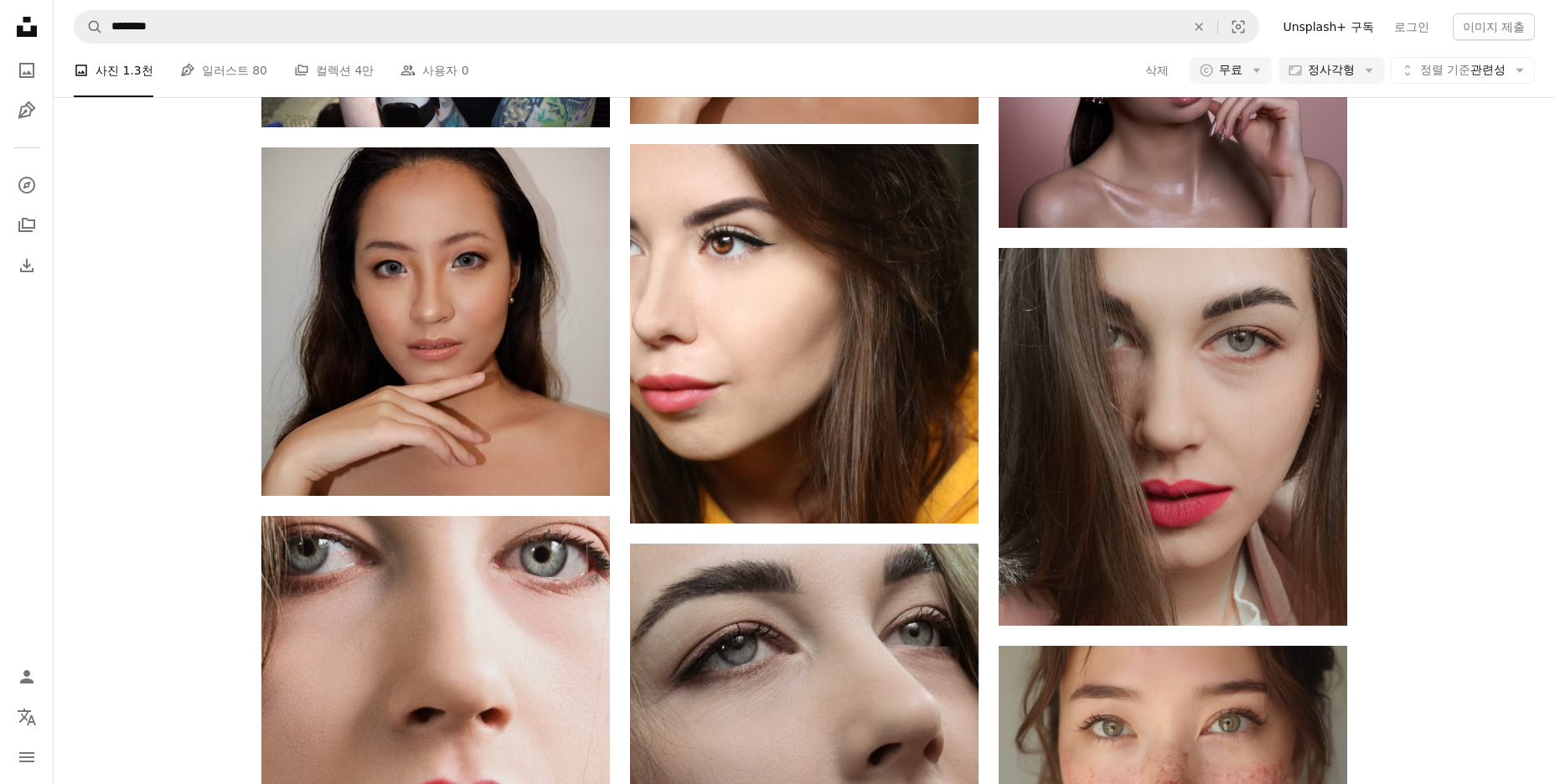
scroll to position [7368, 0]
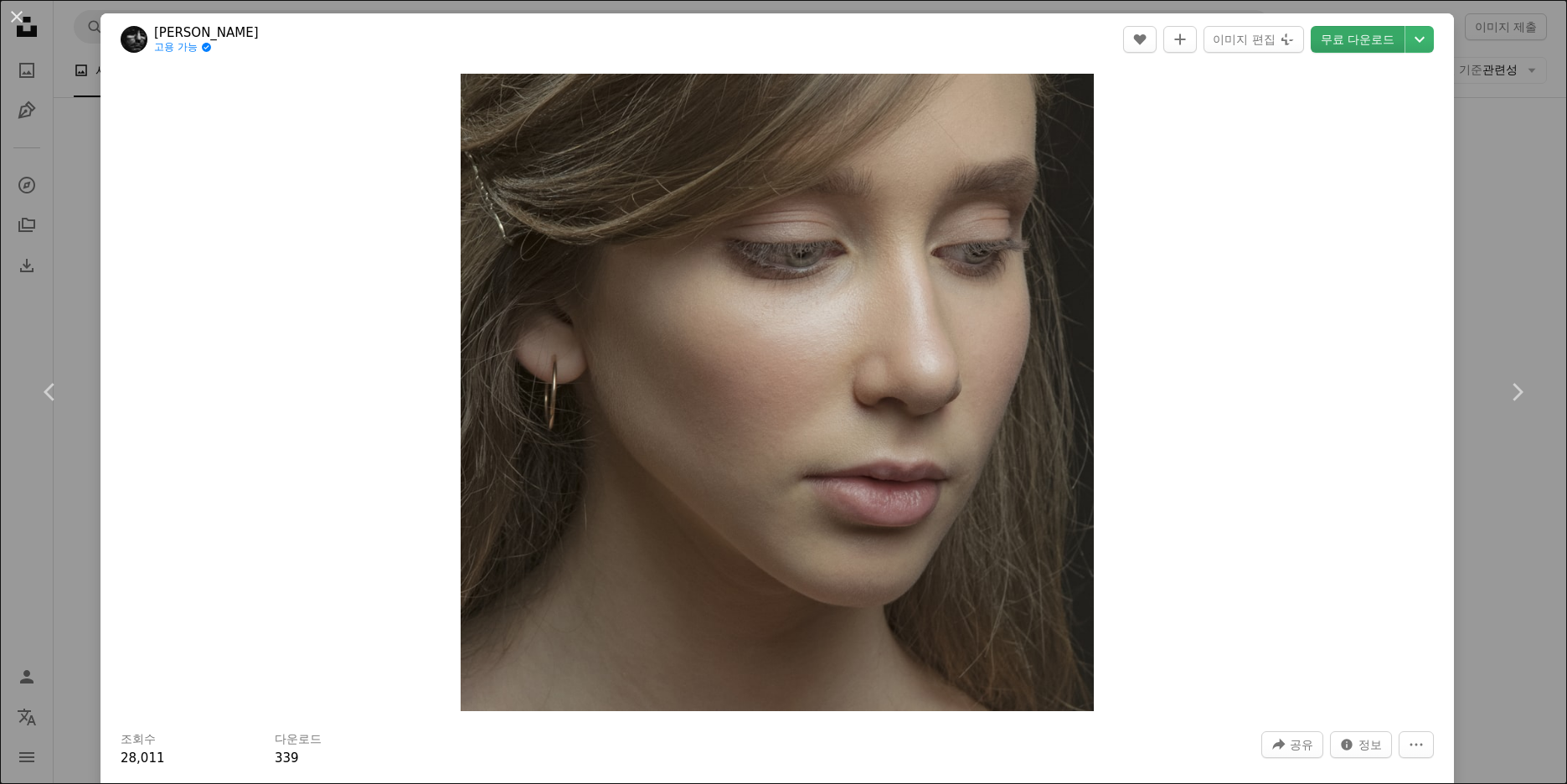
click at [1333, 39] on link "무료 다운로드" at bounding box center [1357, 39] width 94 height 27
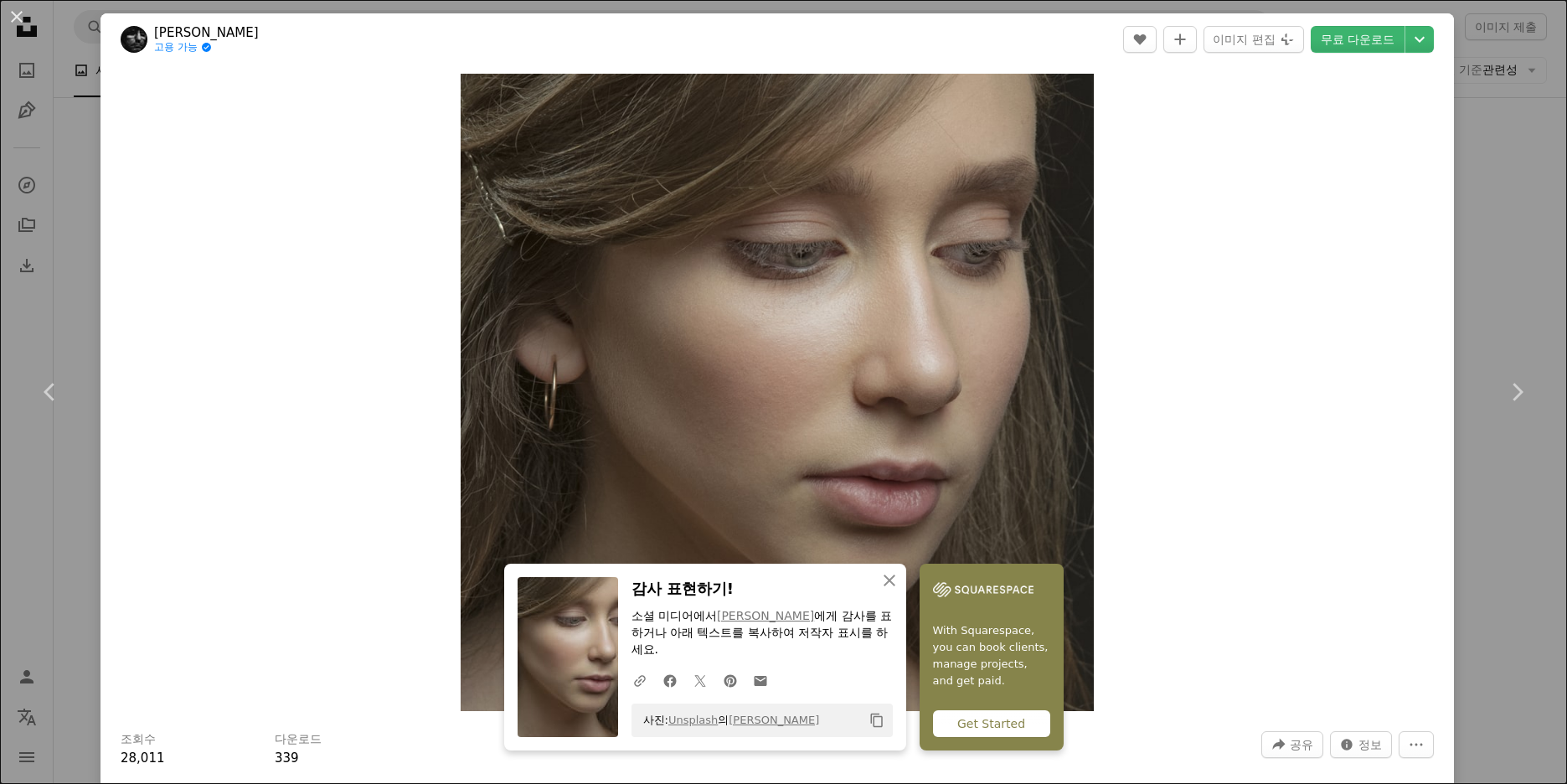
drag, startPoint x: 827, startPoint y: 724, endPoint x: 630, endPoint y: 727, distance: 197.0
click at [632, 727] on div "사진: Unsplash 의 [PERSON_NAME] Copy content" at bounding box center [763, 719] width 262 height 34
copy span "사진: Unsplash 의 [PERSON_NAME]"
click at [1192, 434] on div "Zoom in" at bounding box center [777, 392] width 1353 height 654
click at [1345, 40] on link "무료 다운로드" at bounding box center [1357, 39] width 94 height 27
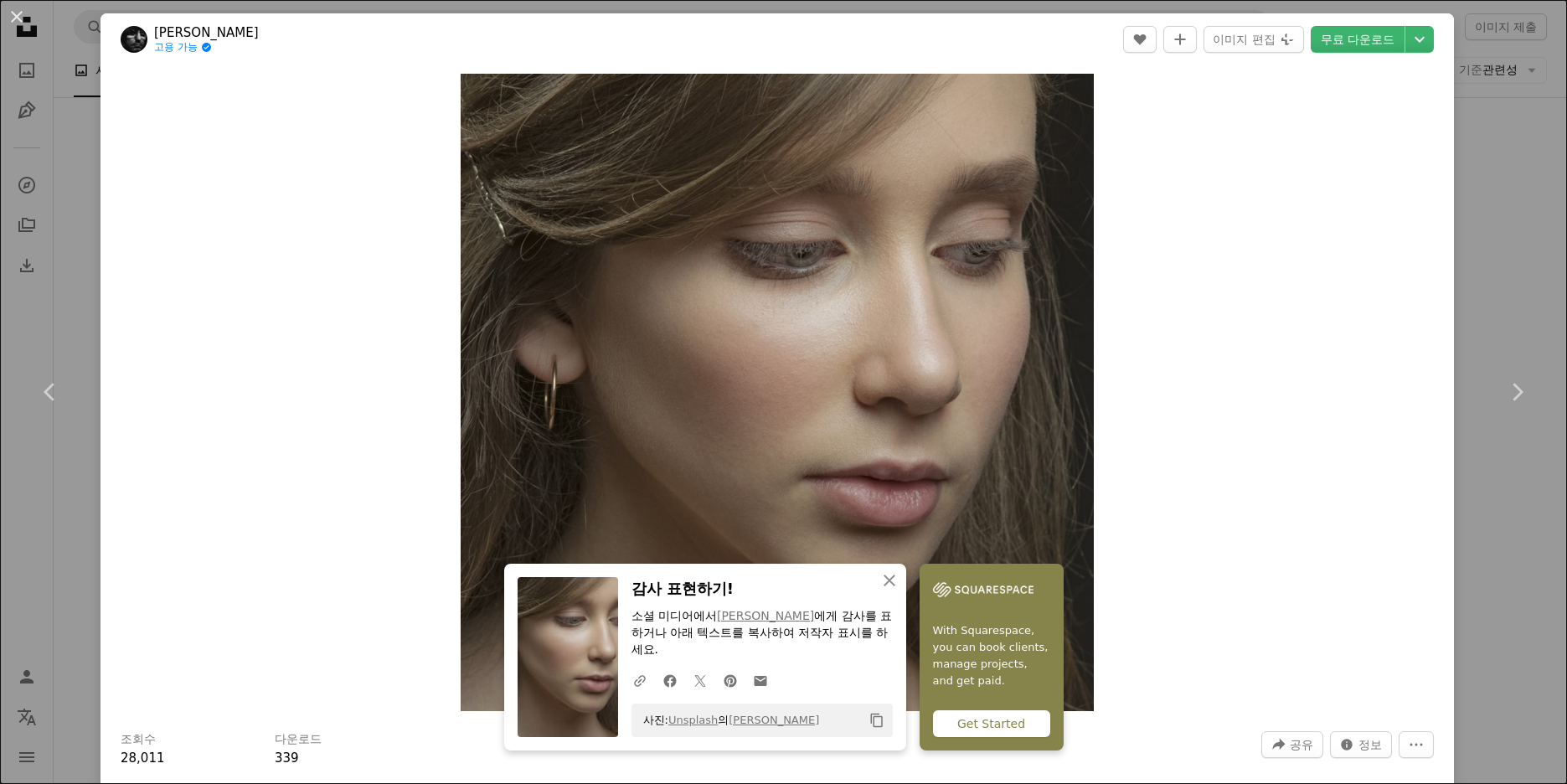
click at [1242, 518] on div "Zoom in" at bounding box center [777, 392] width 1353 height 654
click at [1496, 286] on div "An X shape Chevron left Chevron right [PERSON_NAME] 고용 가능 A checkmark inside of…" at bounding box center [784, 392] width 1567 height 784
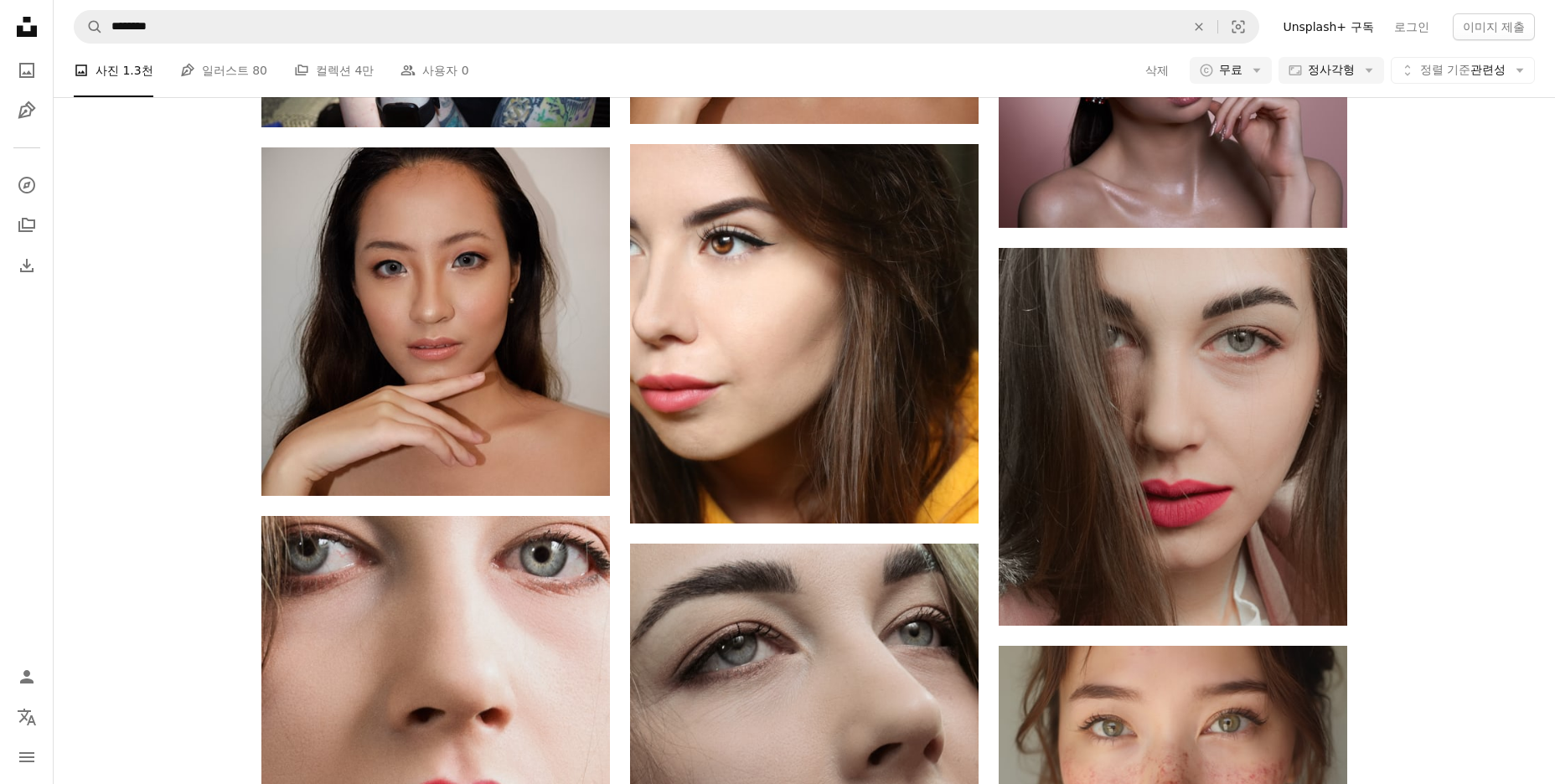
scroll to position [23776, 0]
